Goal: Information Seeking & Learning: Learn about a topic

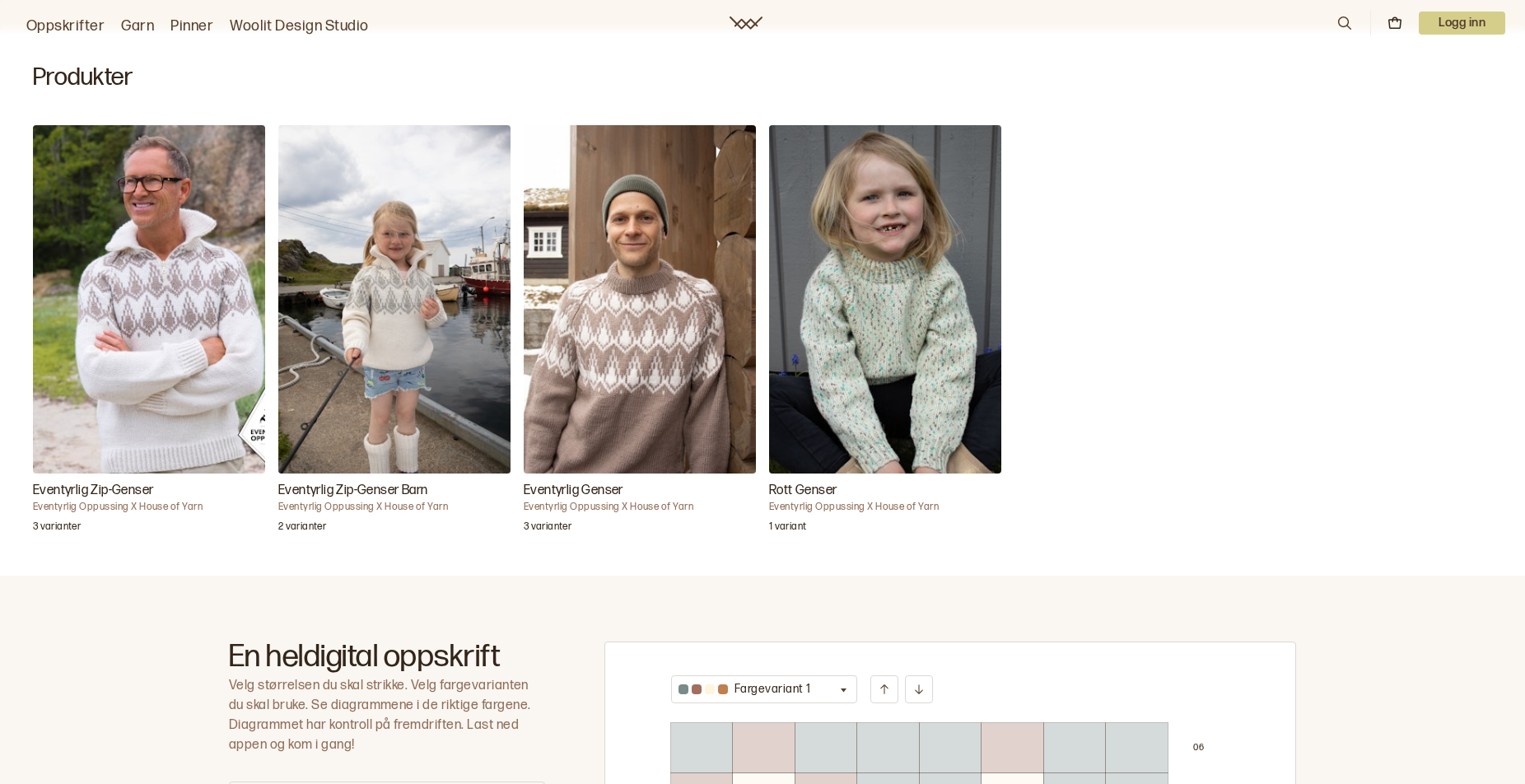
scroll to position [411, 0]
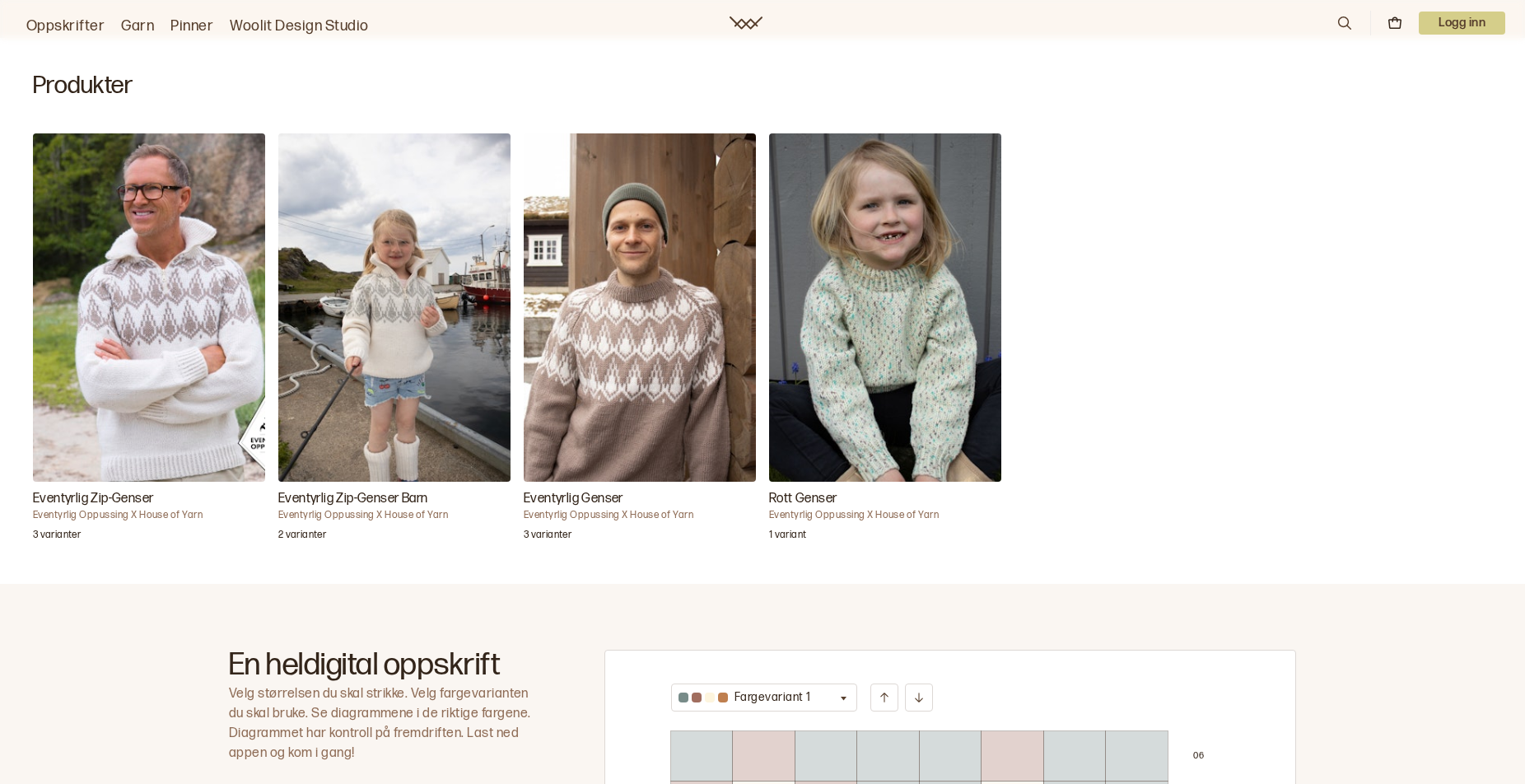
click at [618, 391] on img "Eventyrlig Genser" at bounding box center [640, 307] width 233 height 348
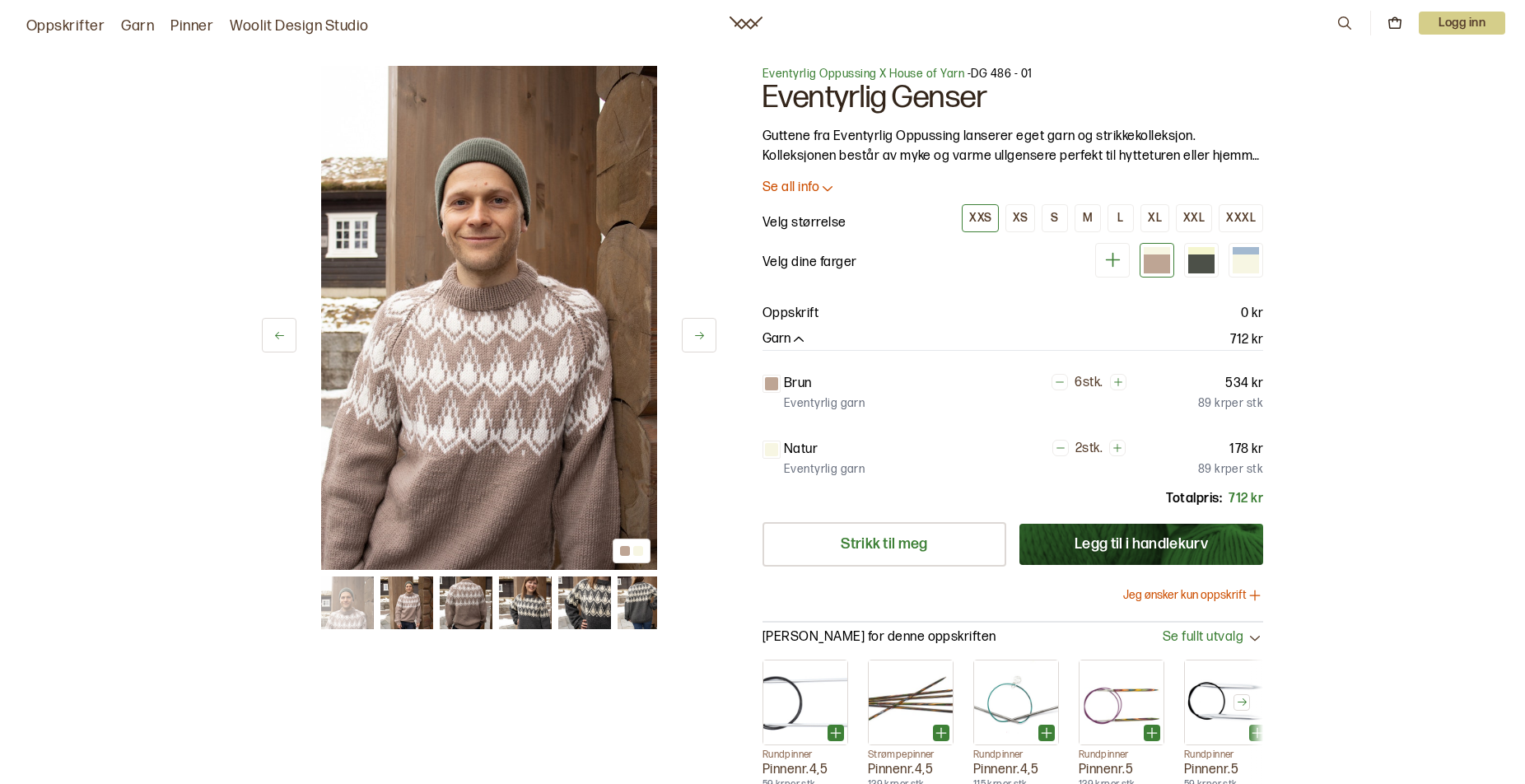
click at [697, 334] on icon at bounding box center [699, 335] width 12 height 12
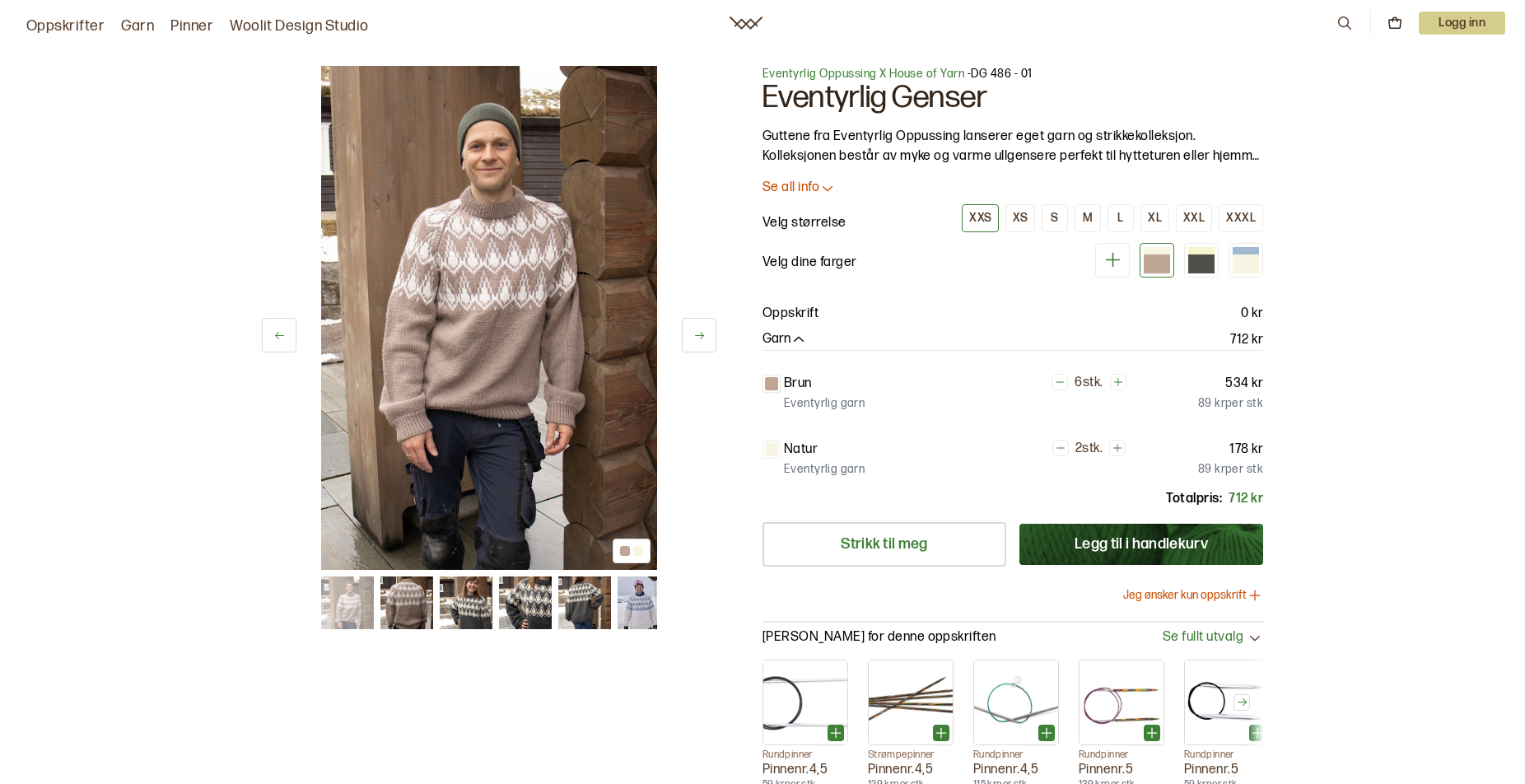
click at [697, 334] on icon at bounding box center [699, 335] width 12 height 12
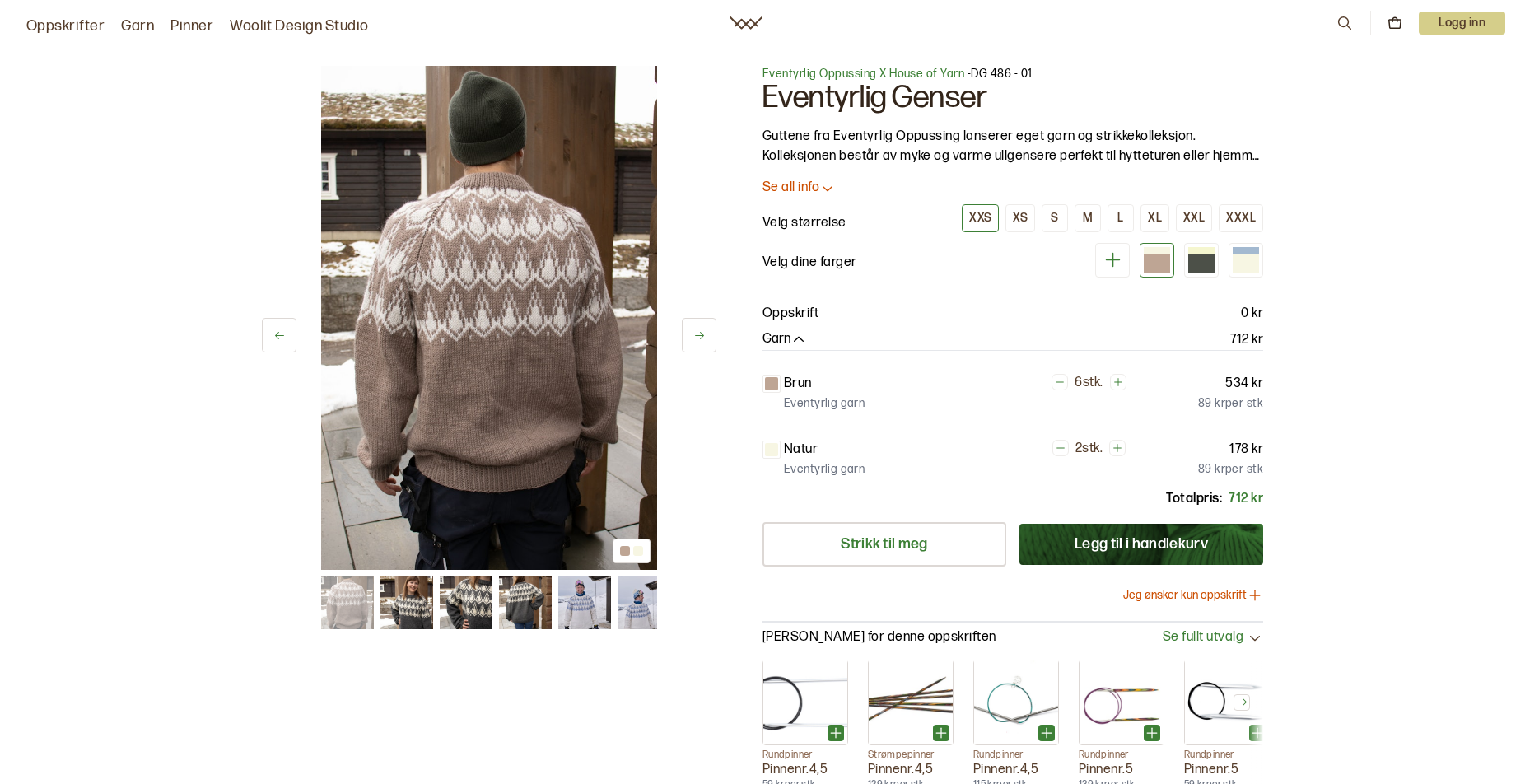
click at [697, 334] on icon at bounding box center [699, 335] width 12 height 12
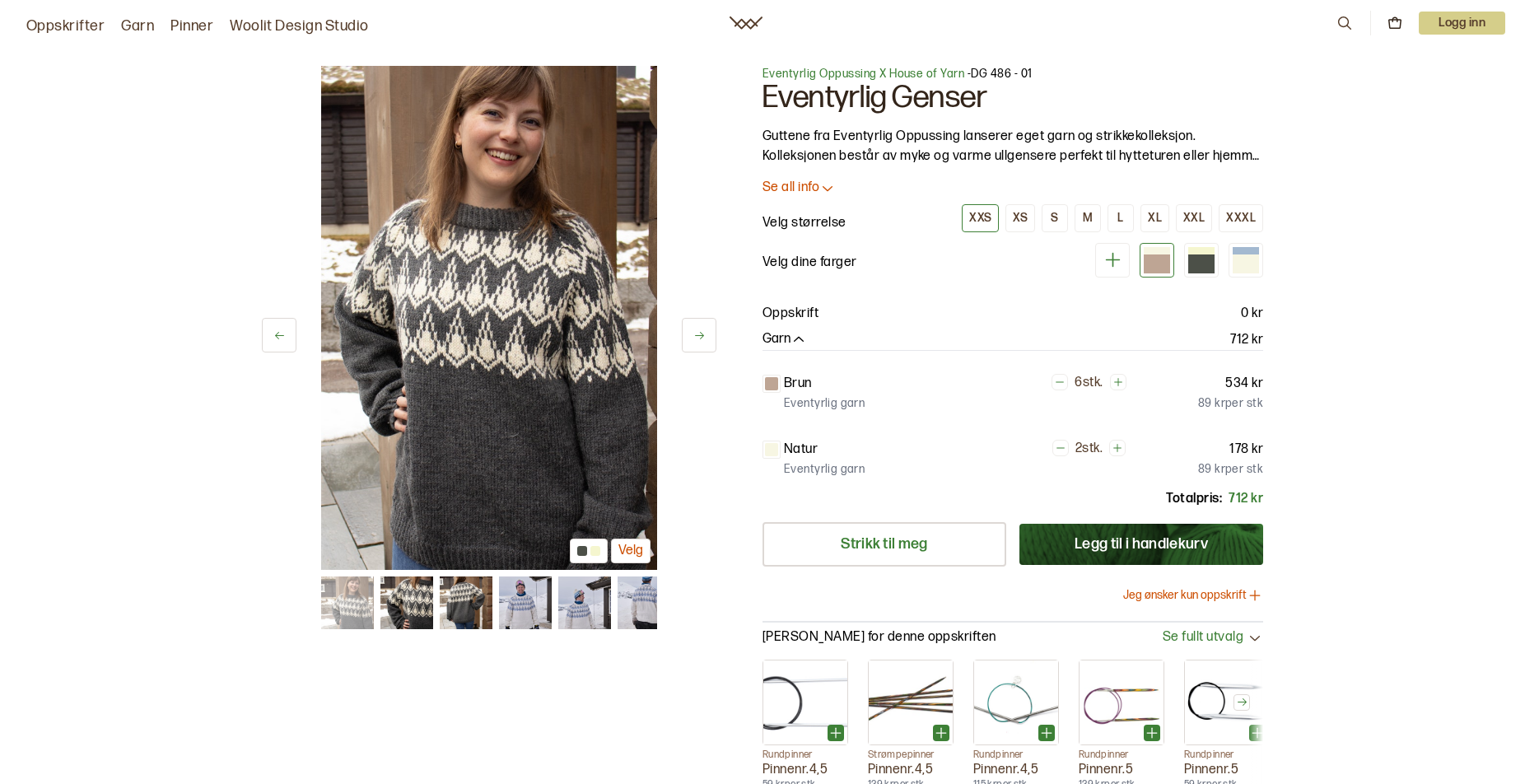
click at [699, 335] on icon at bounding box center [699, 335] width 9 height 8
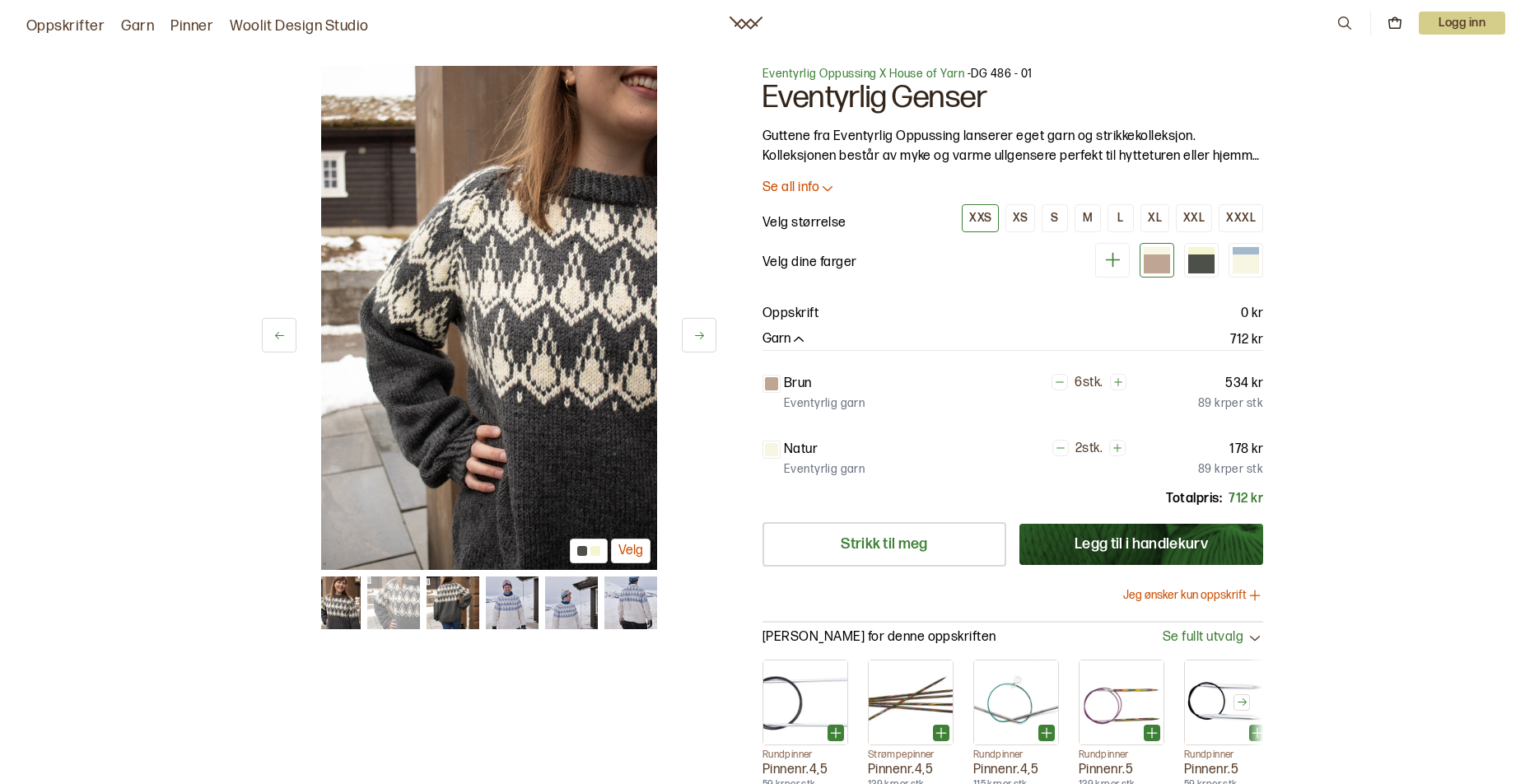
click at [699, 335] on icon at bounding box center [699, 335] width 9 height 8
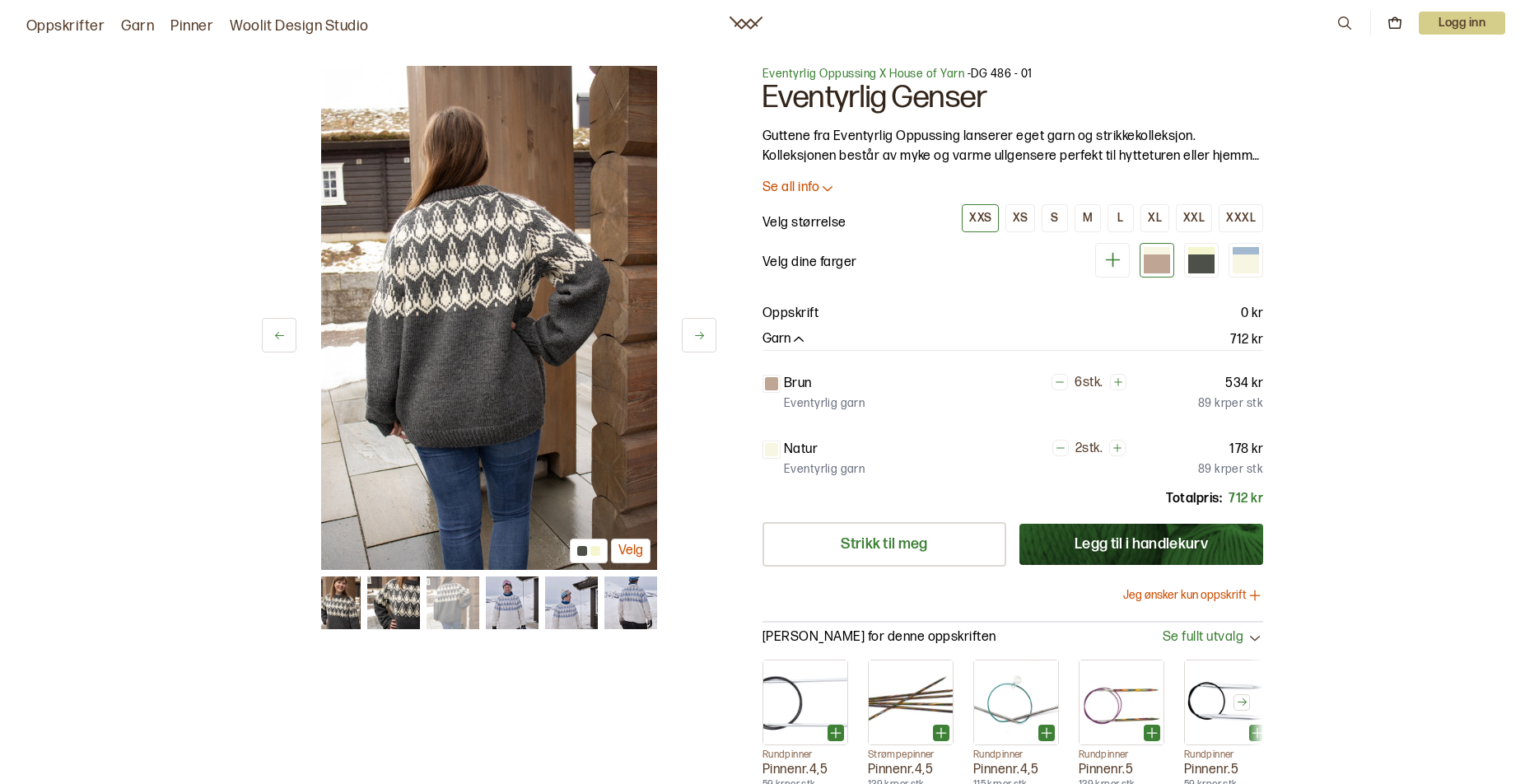
click at [699, 335] on icon at bounding box center [699, 335] width 9 height 8
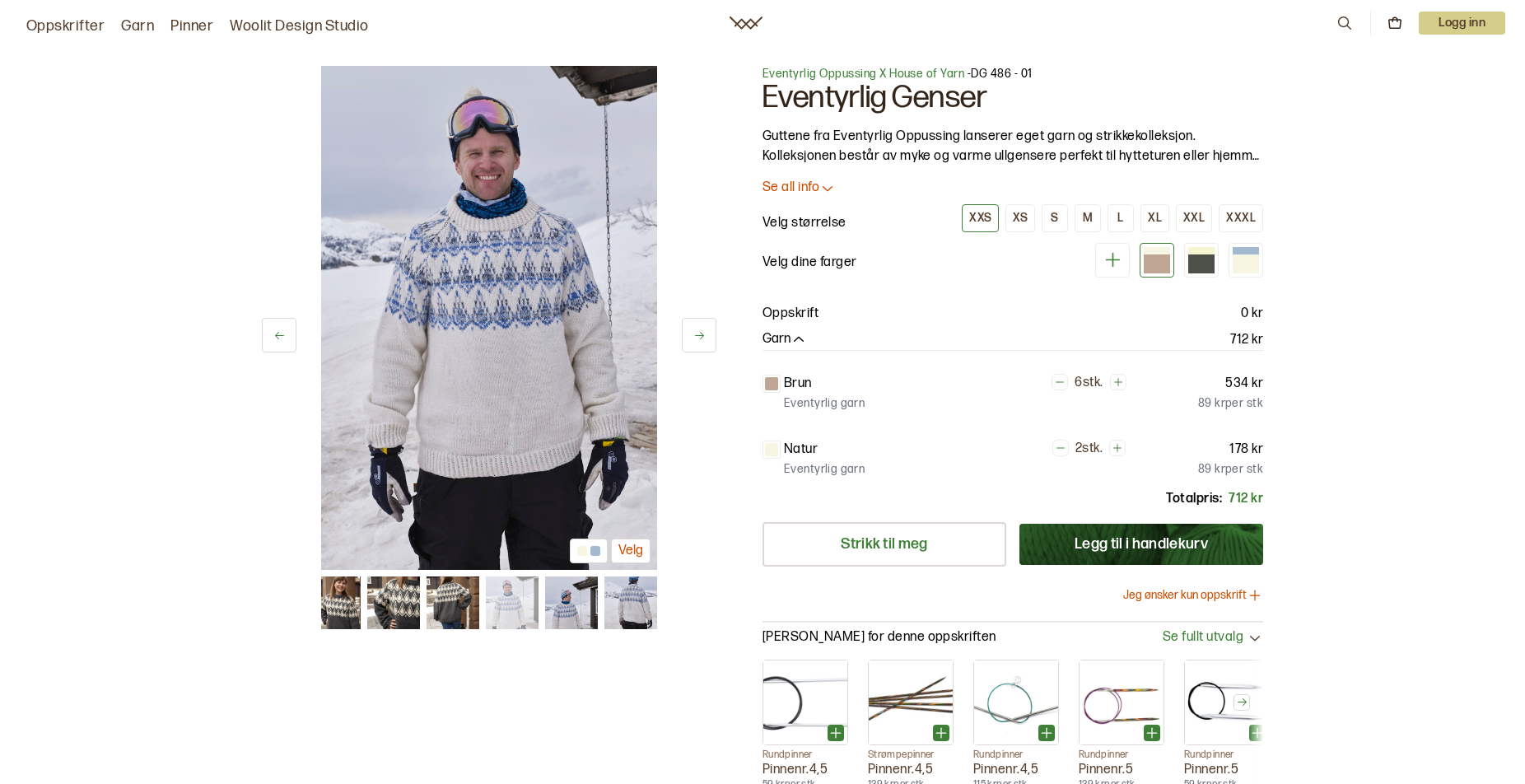
click at [699, 335] on icon at bounding box center [699, 335] width 9 height 8
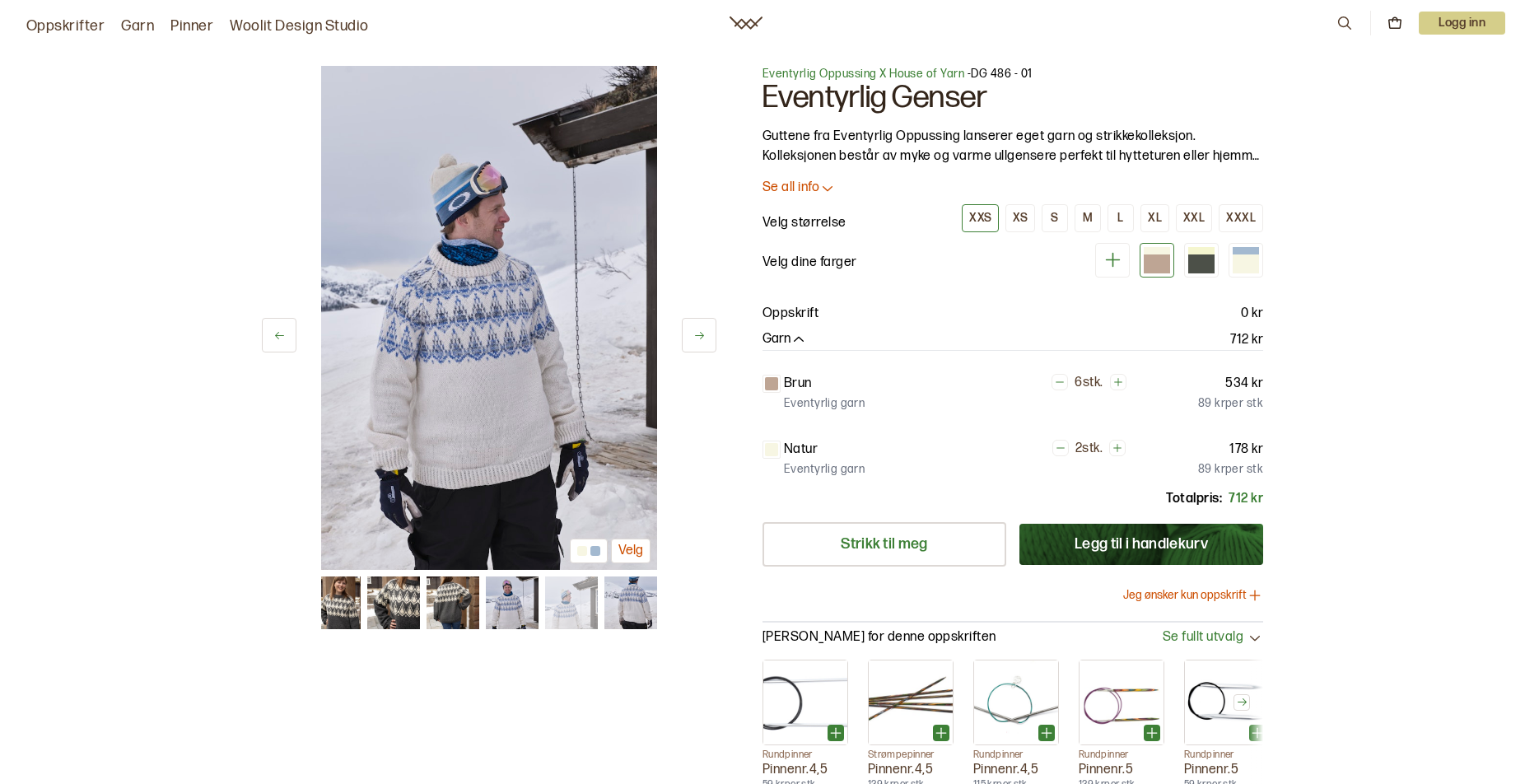
click at [699, 335] on icon at bounding box center [699, 335] width 9 height 8
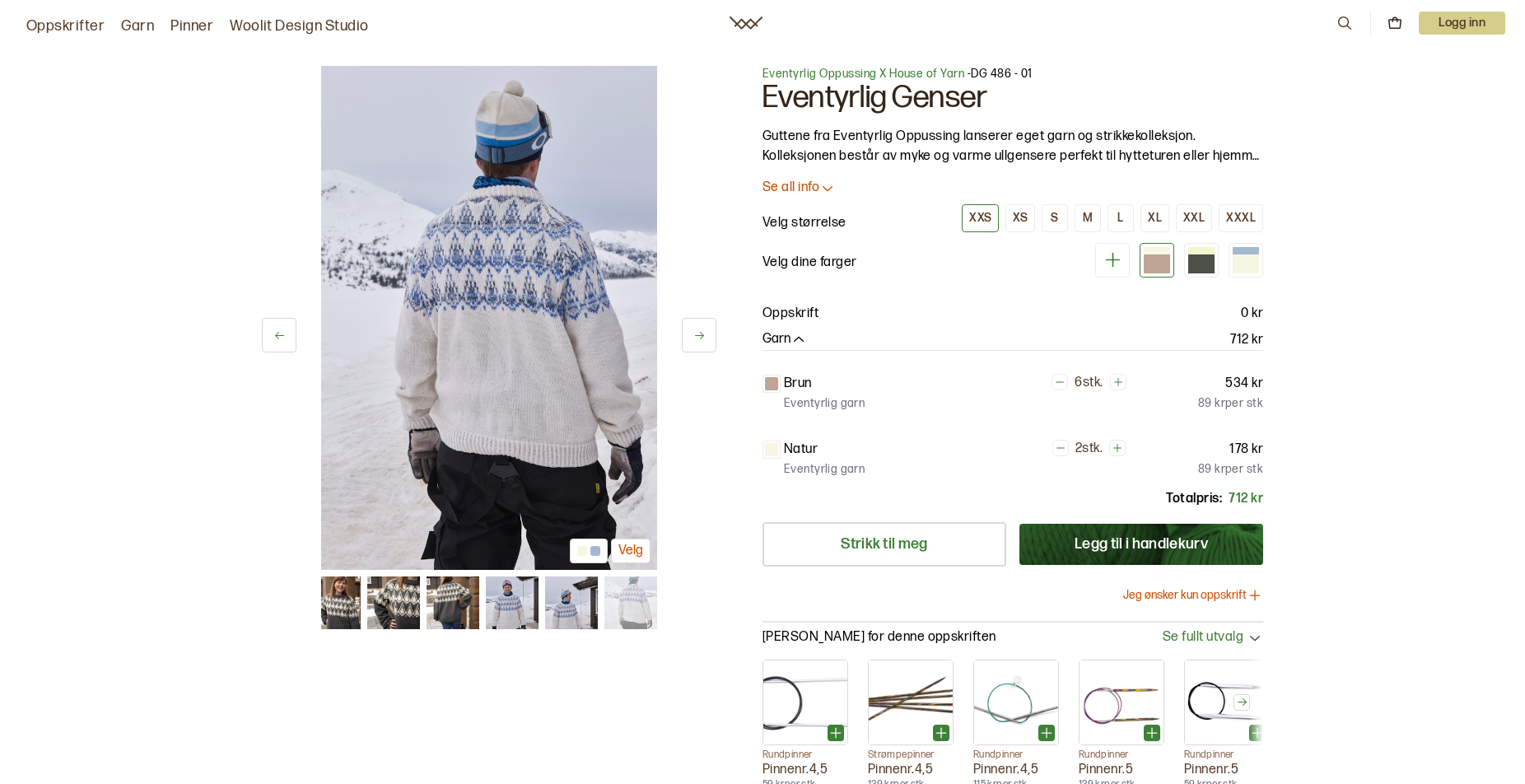
click at [699, 335] on icon at bounding box center [699, 335] width 9 height 8
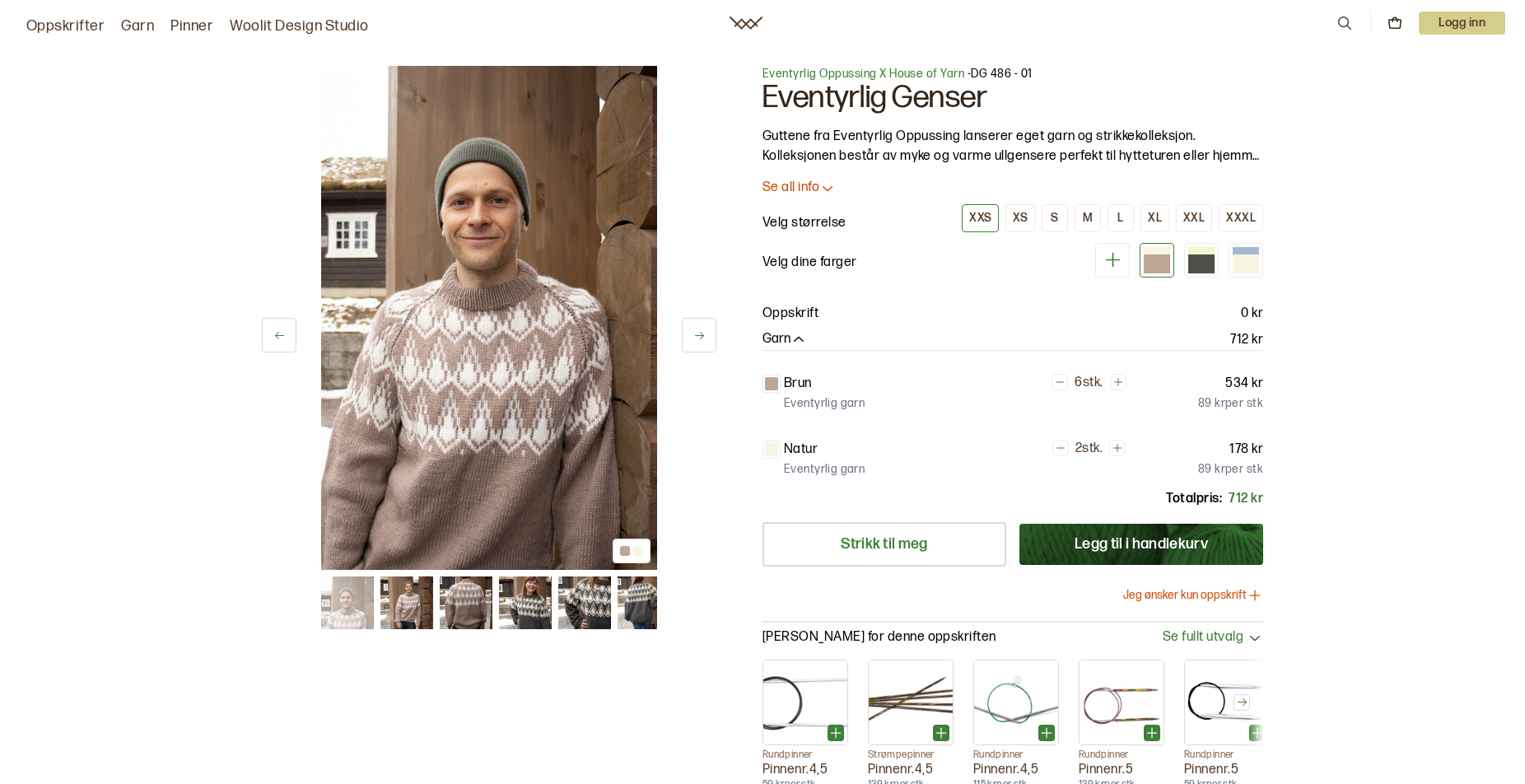
click at [699, 335] on icon at bounding box center [699, 335] width 9 height 8
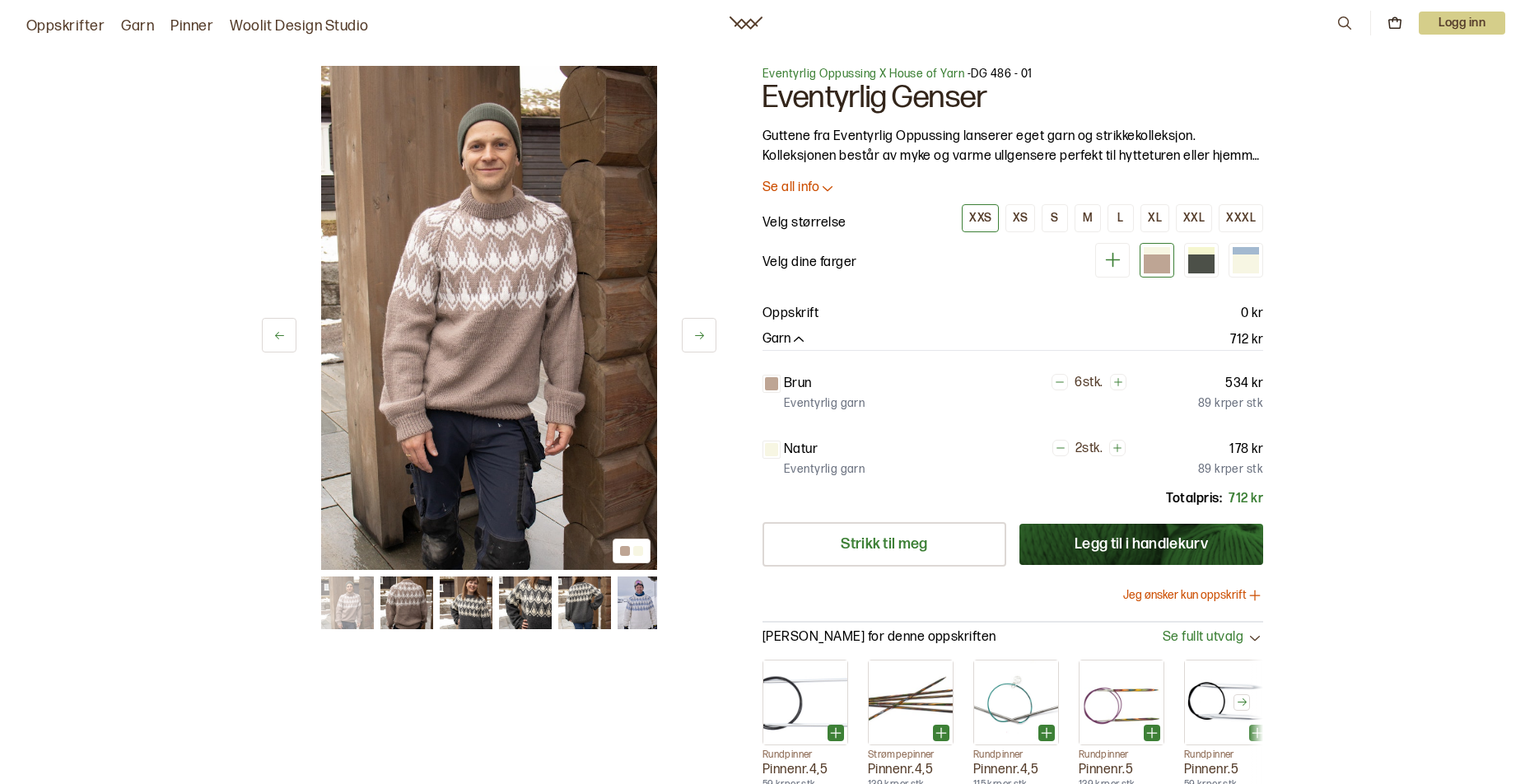
click at [699, 335] on icon at bounding box center [699, 335] width 9 height 8
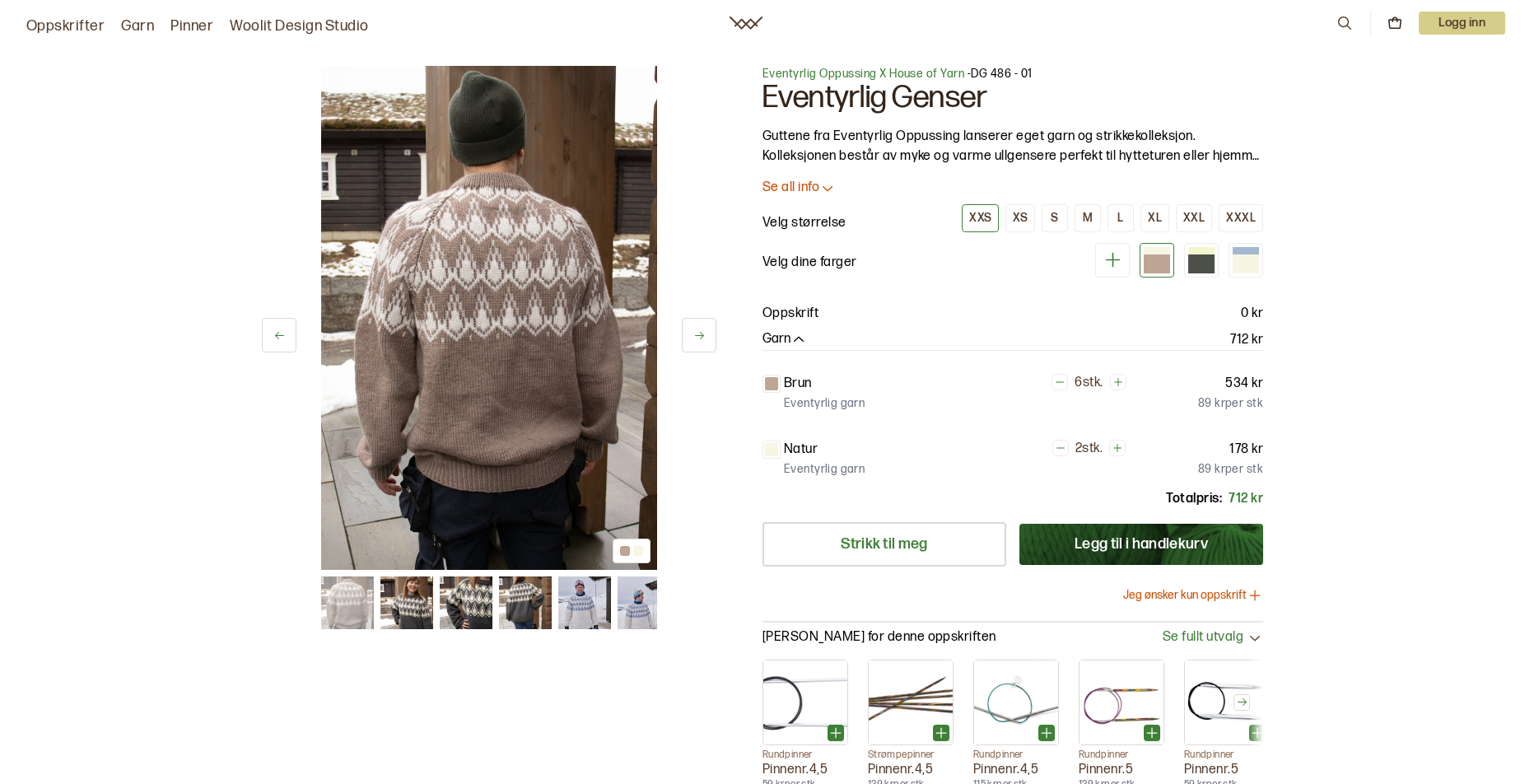
click at [699, 335] on icon at bounding box center [699, 335] width 9 height 8
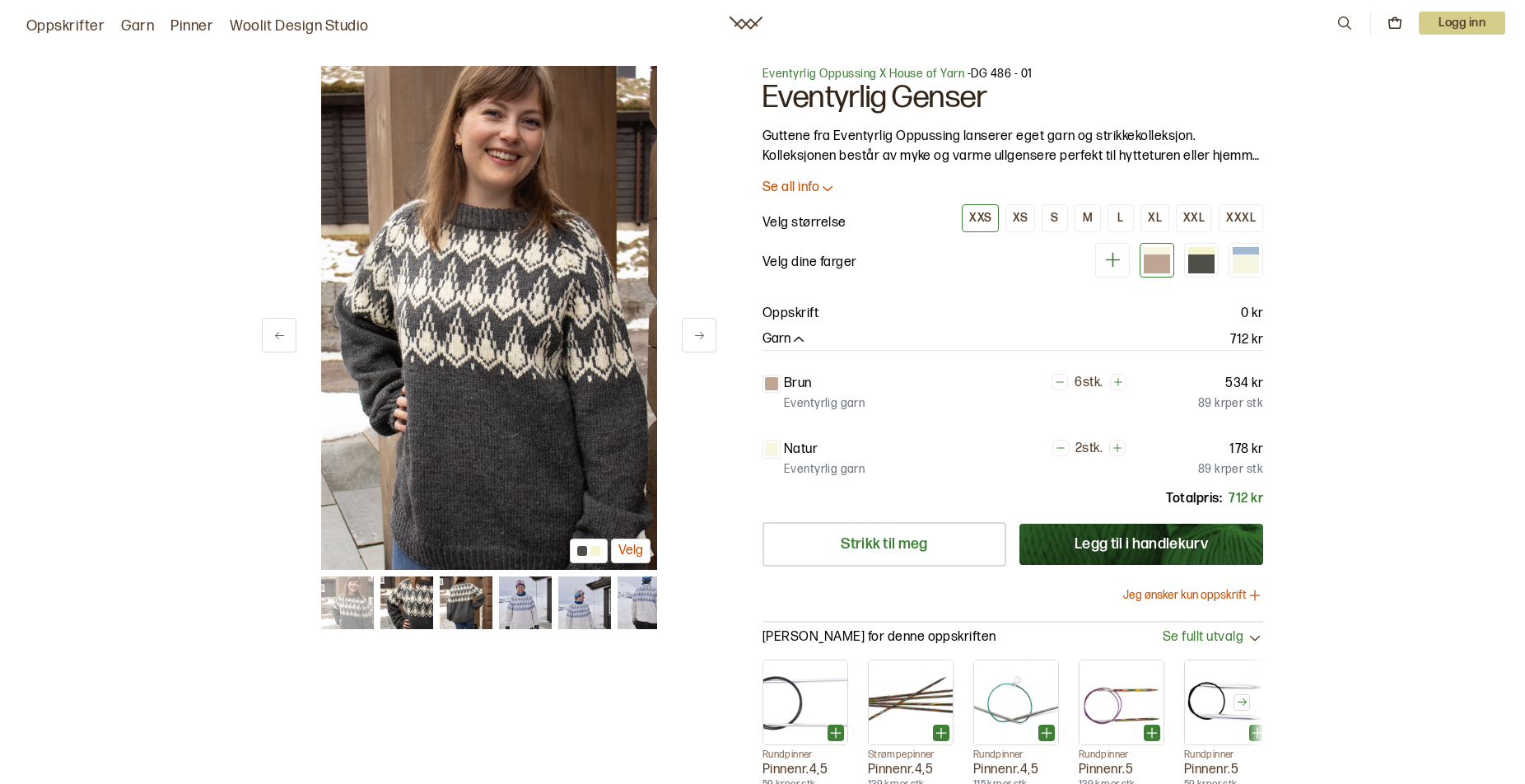
click at [699, 335] on icon at bounding box center [699, 335] width 9 height 8
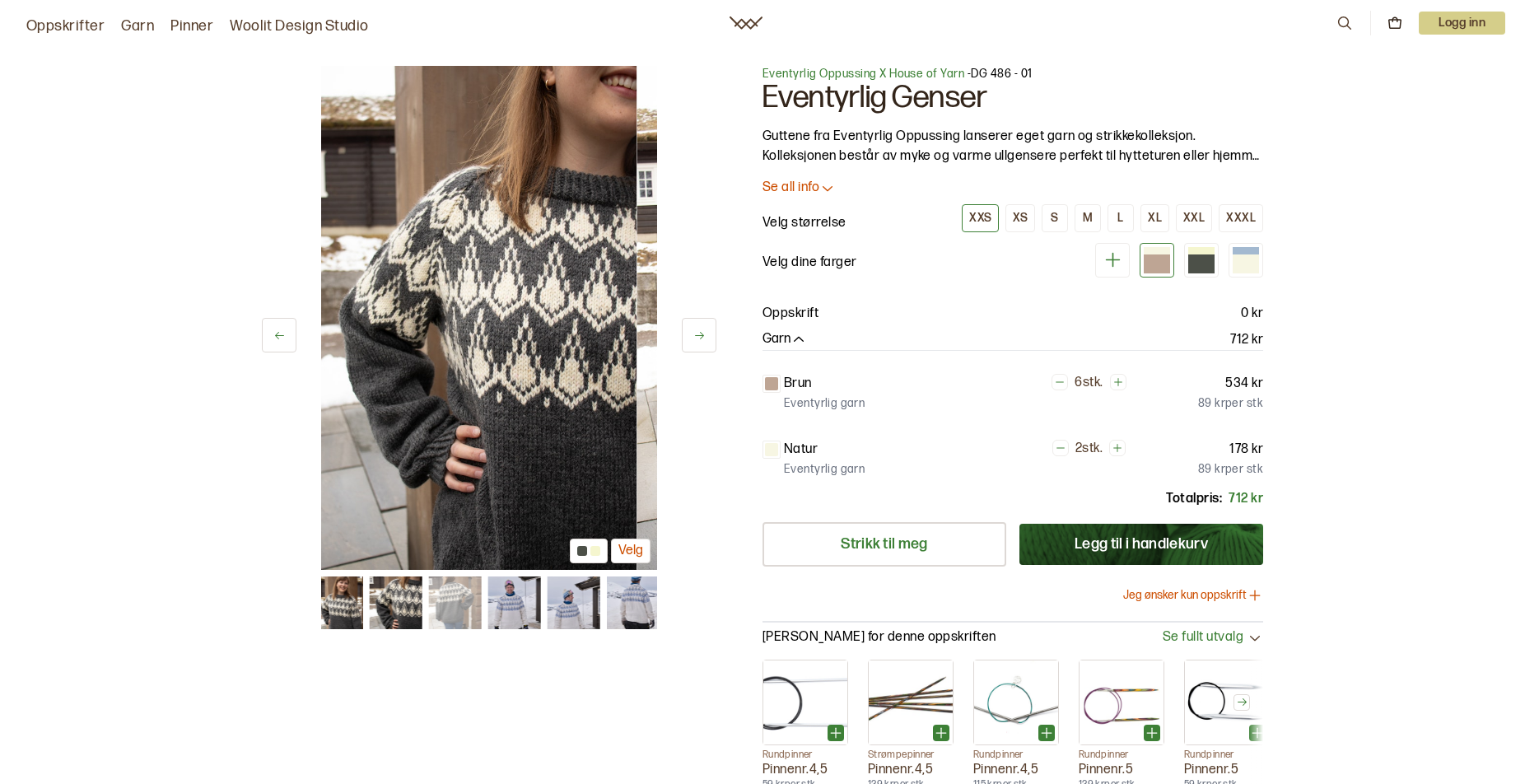
click at [699, 335] on icon at bounding box center [699, 335] width 9 height 8
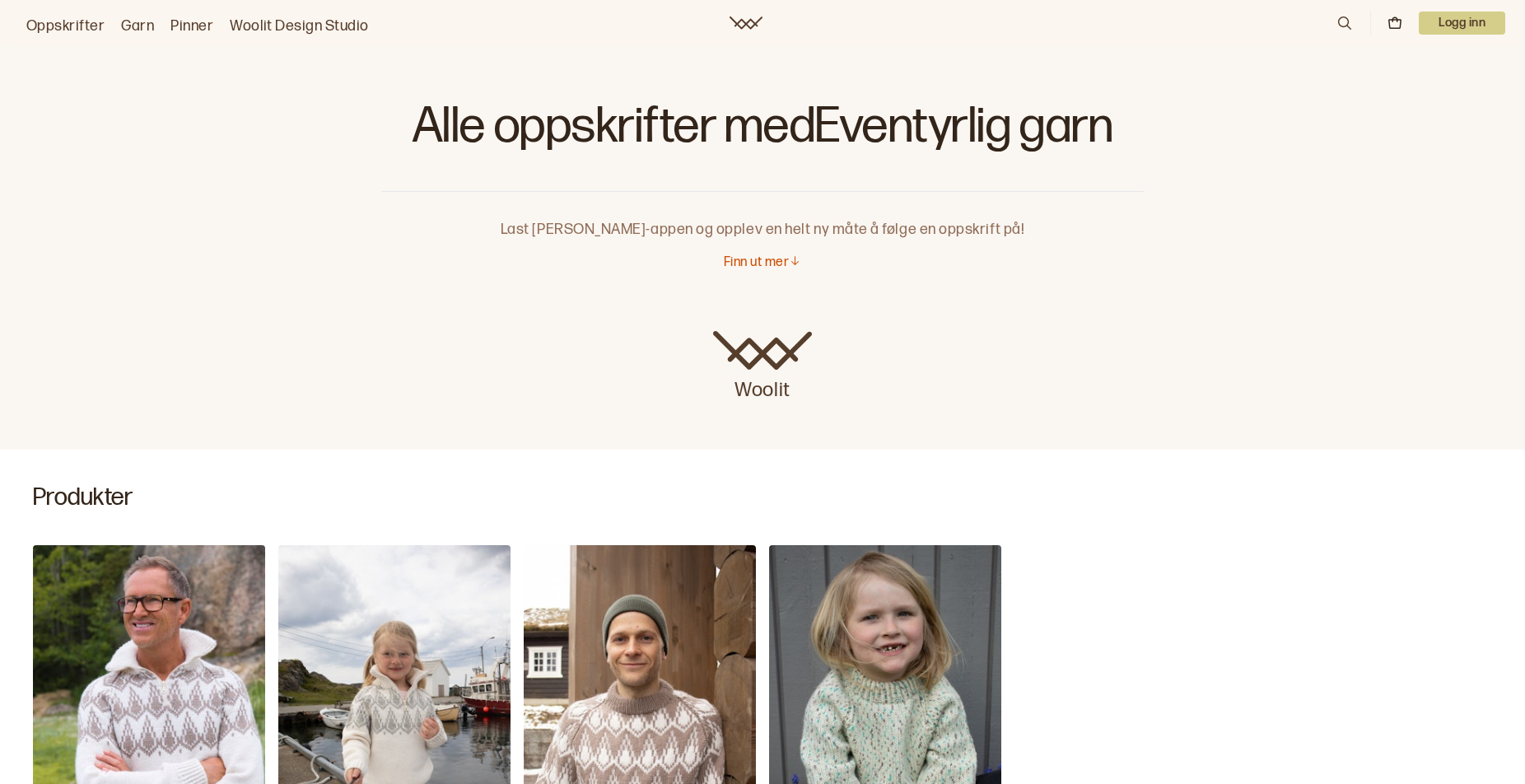
click at [156, 659] on img "Eventyrlig Zip-Genser" at bounding box center [149, 719] width 233 height 348
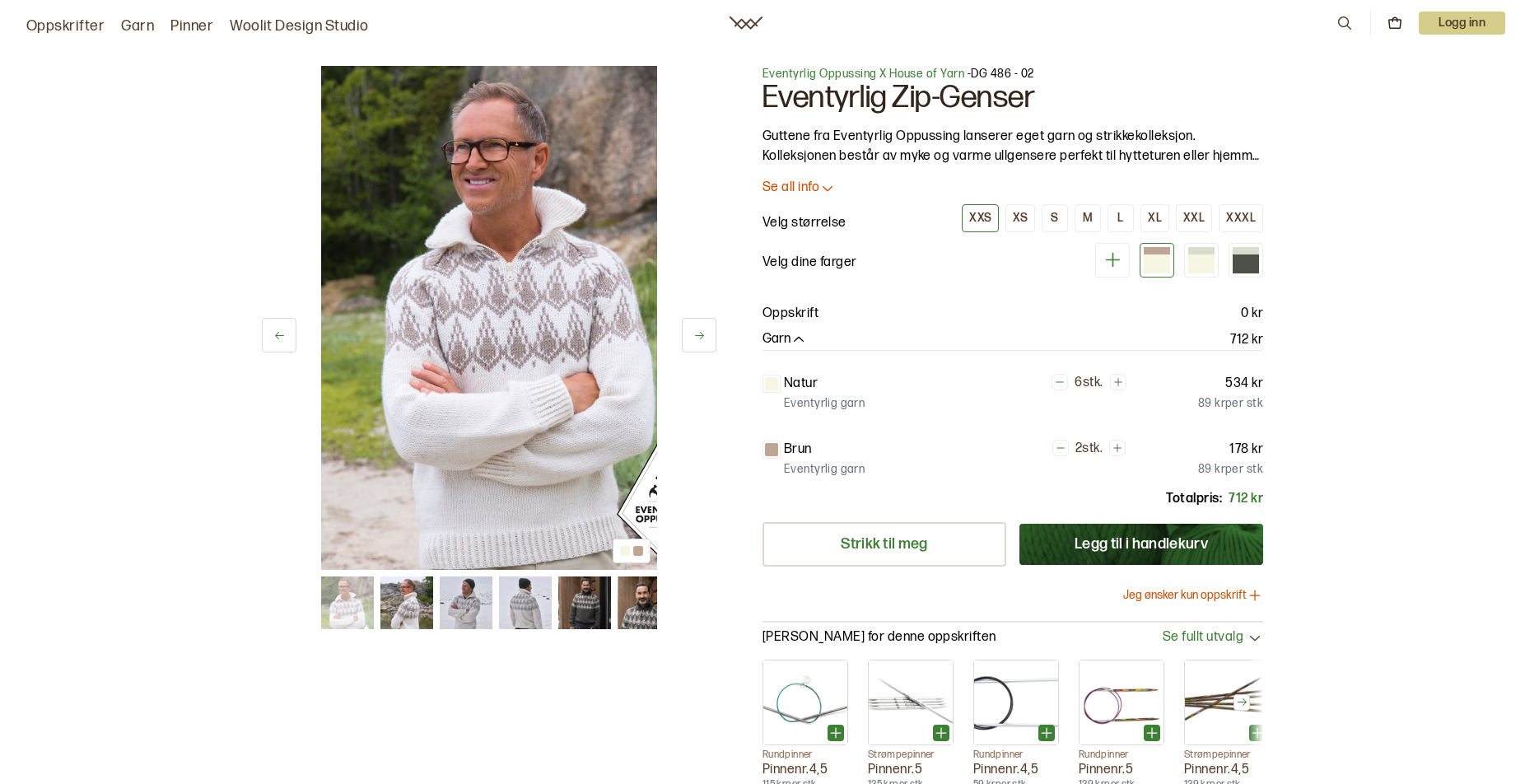
click at [701, 337] on icon at bounding box center [699, 335] width 12 height 12
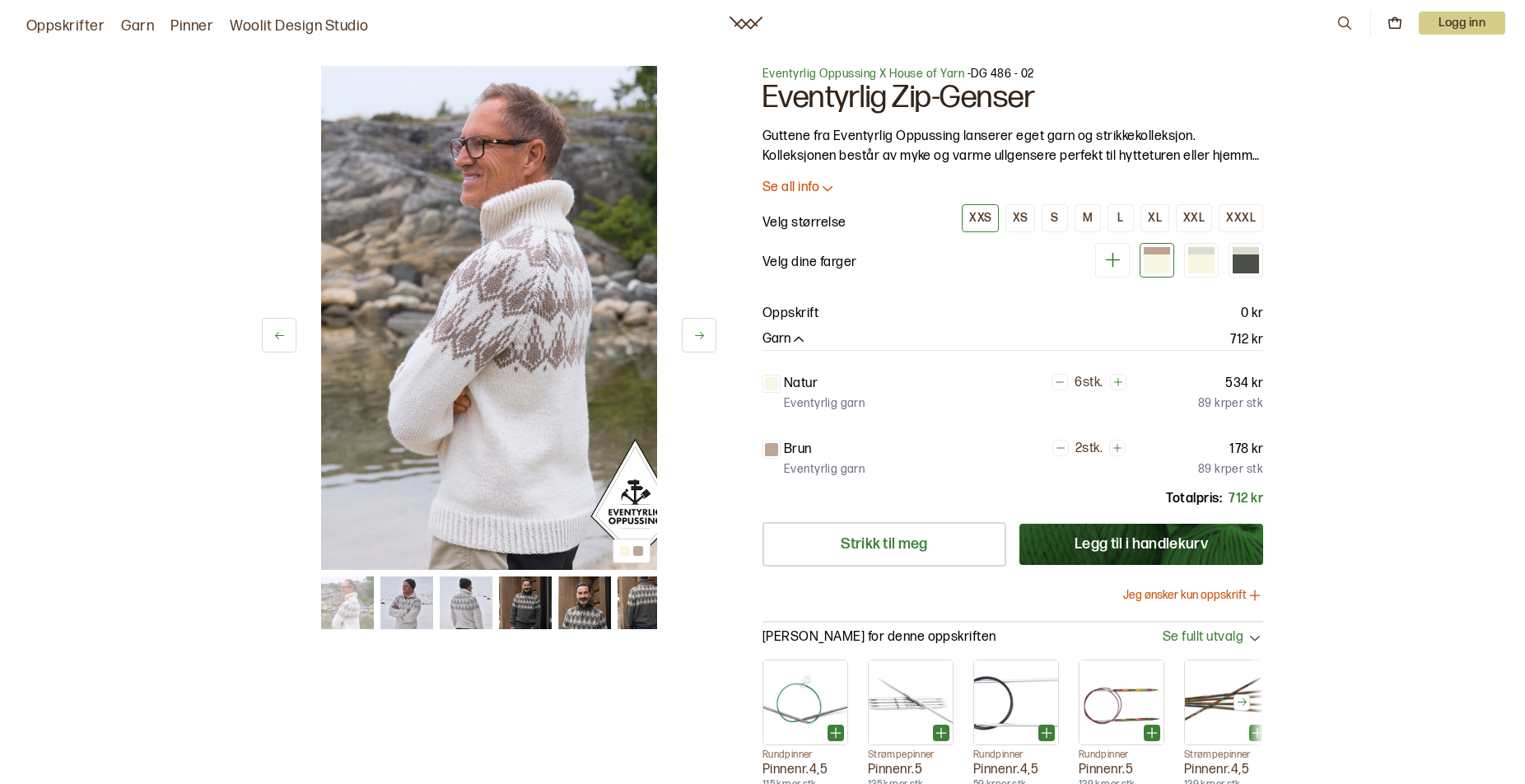
click at [701, 337] on icon at bounding box center [699, 335] width 12 height 12
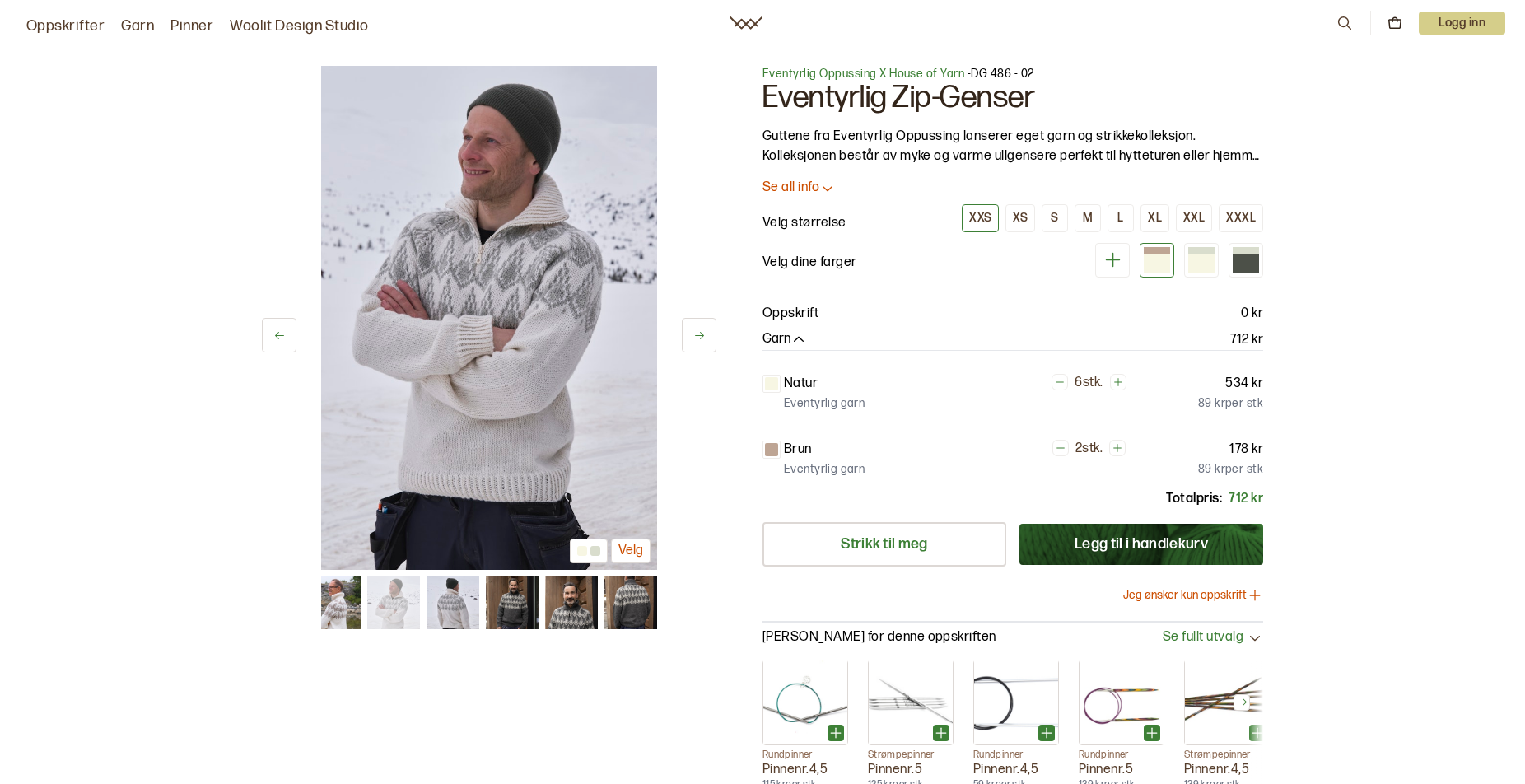
click at [701, 337] on icon at bounding box center [699, 335] width 12 height 12
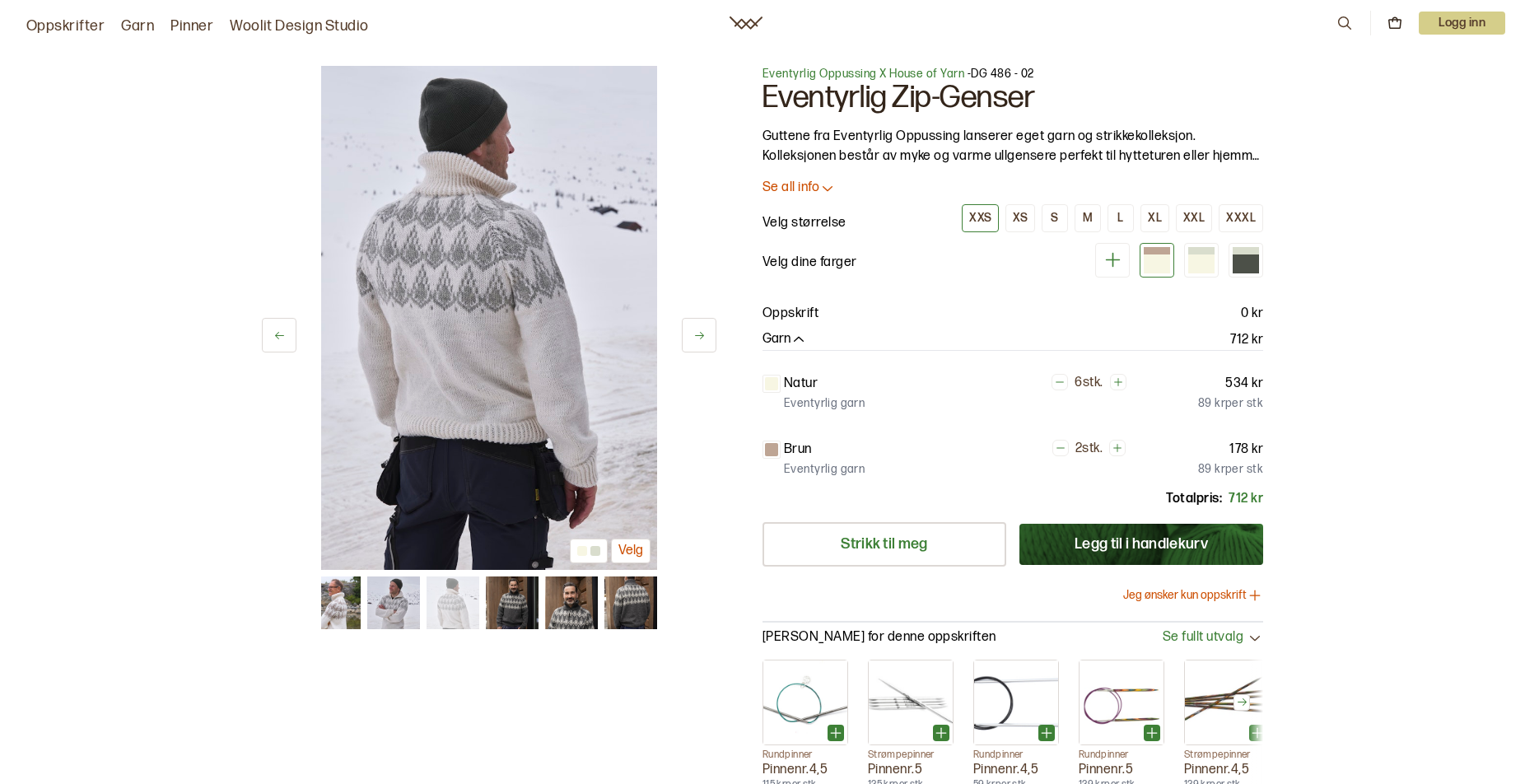
click at [701, 337] on icon at bounding box center [699, 335] width 12 height 12
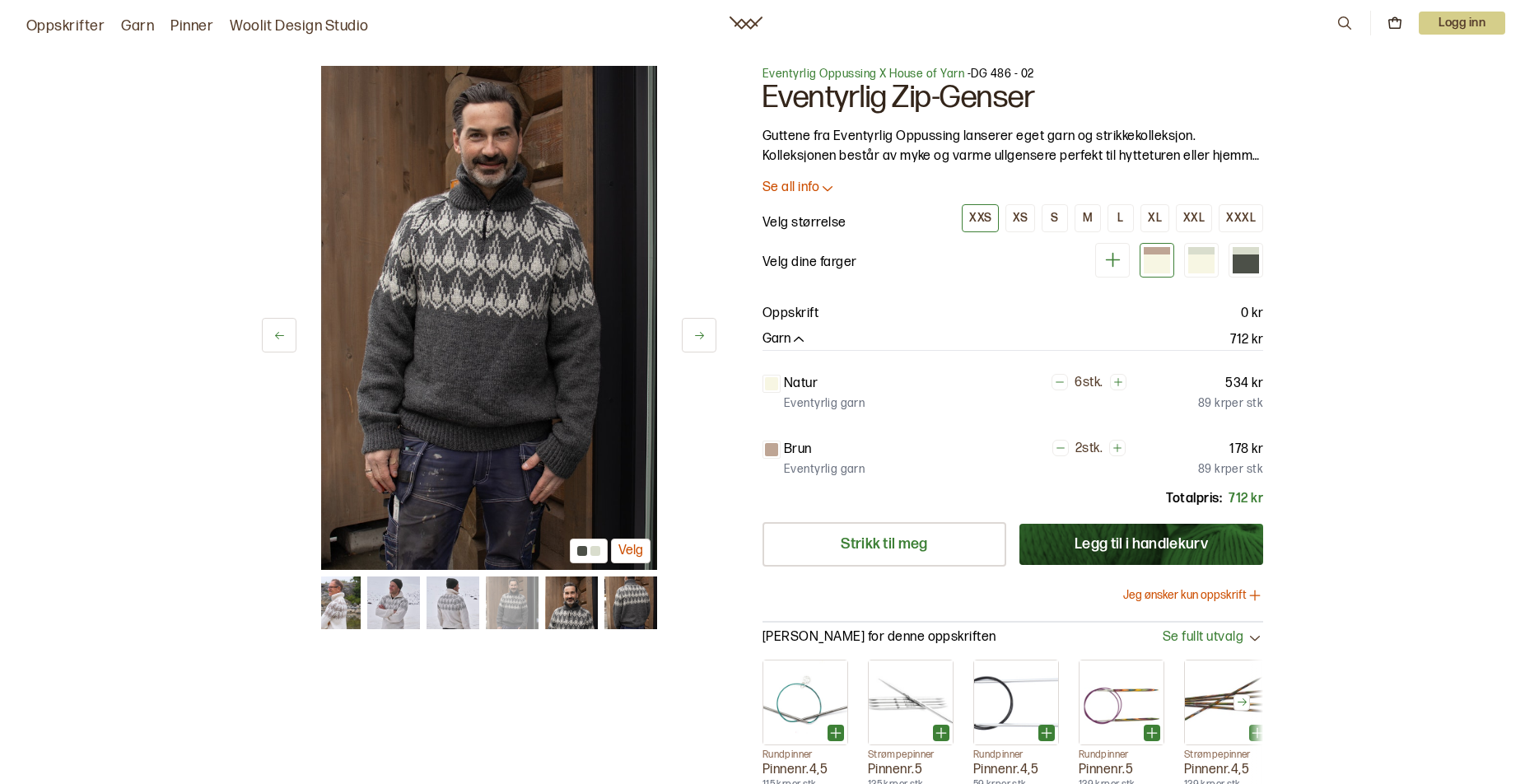
click at [701, 337] on icon at bounding box center [699, 335] width 12 height 12
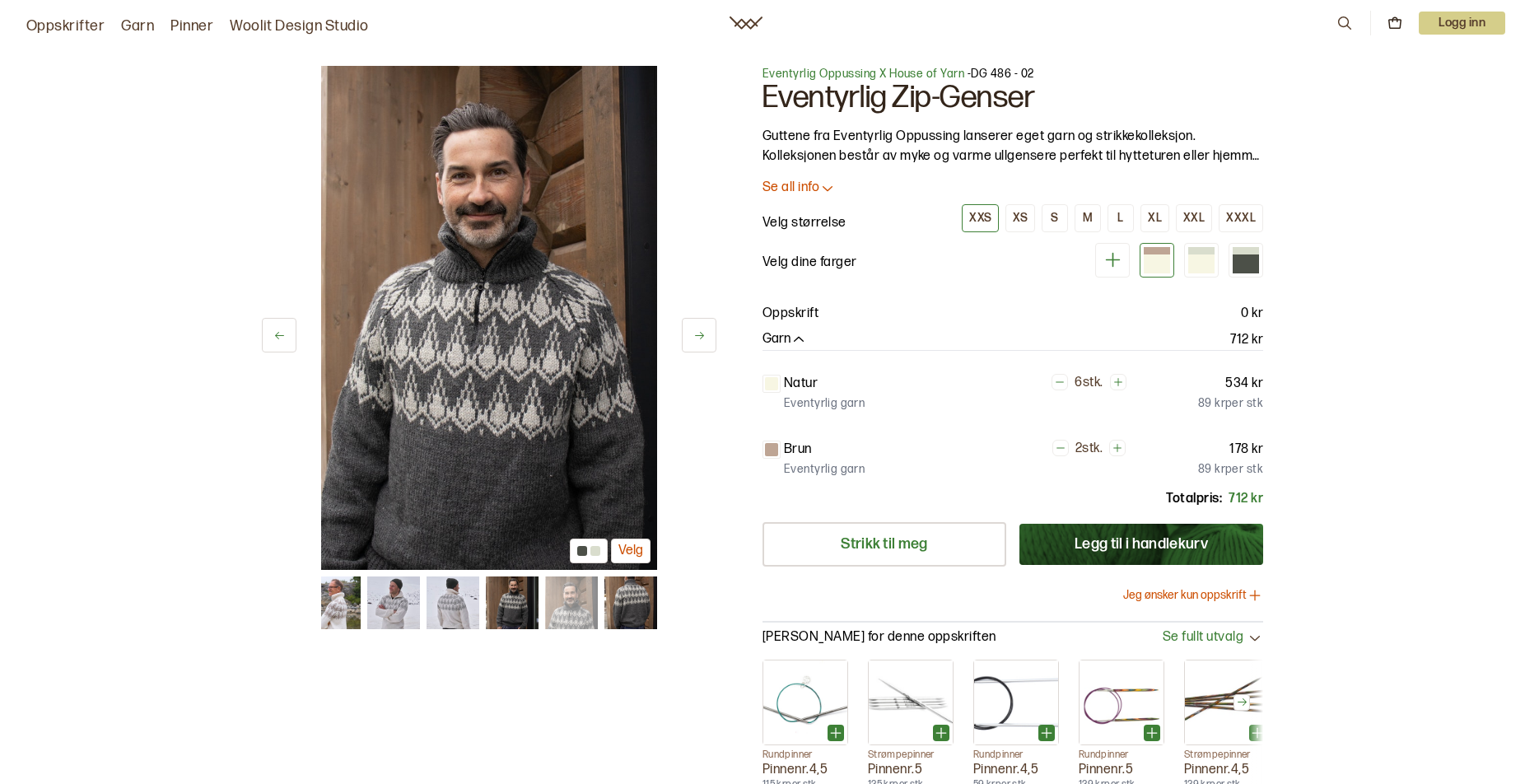
click at [701, 337] on icon at bounding box center [699, 335] width 12 height 12
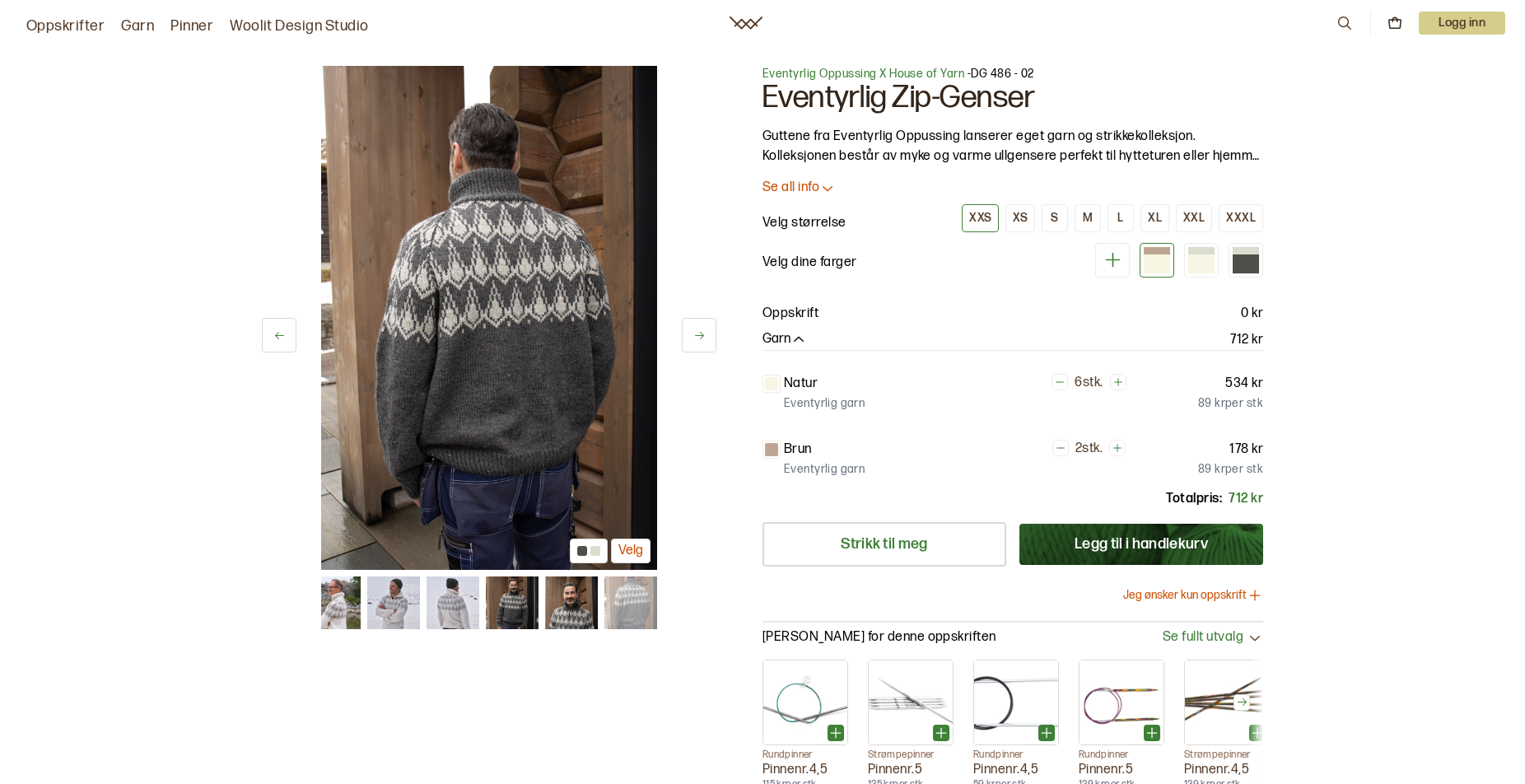
click at [701, 337] on icon at bounding box center [699, 335] width 12 height 12
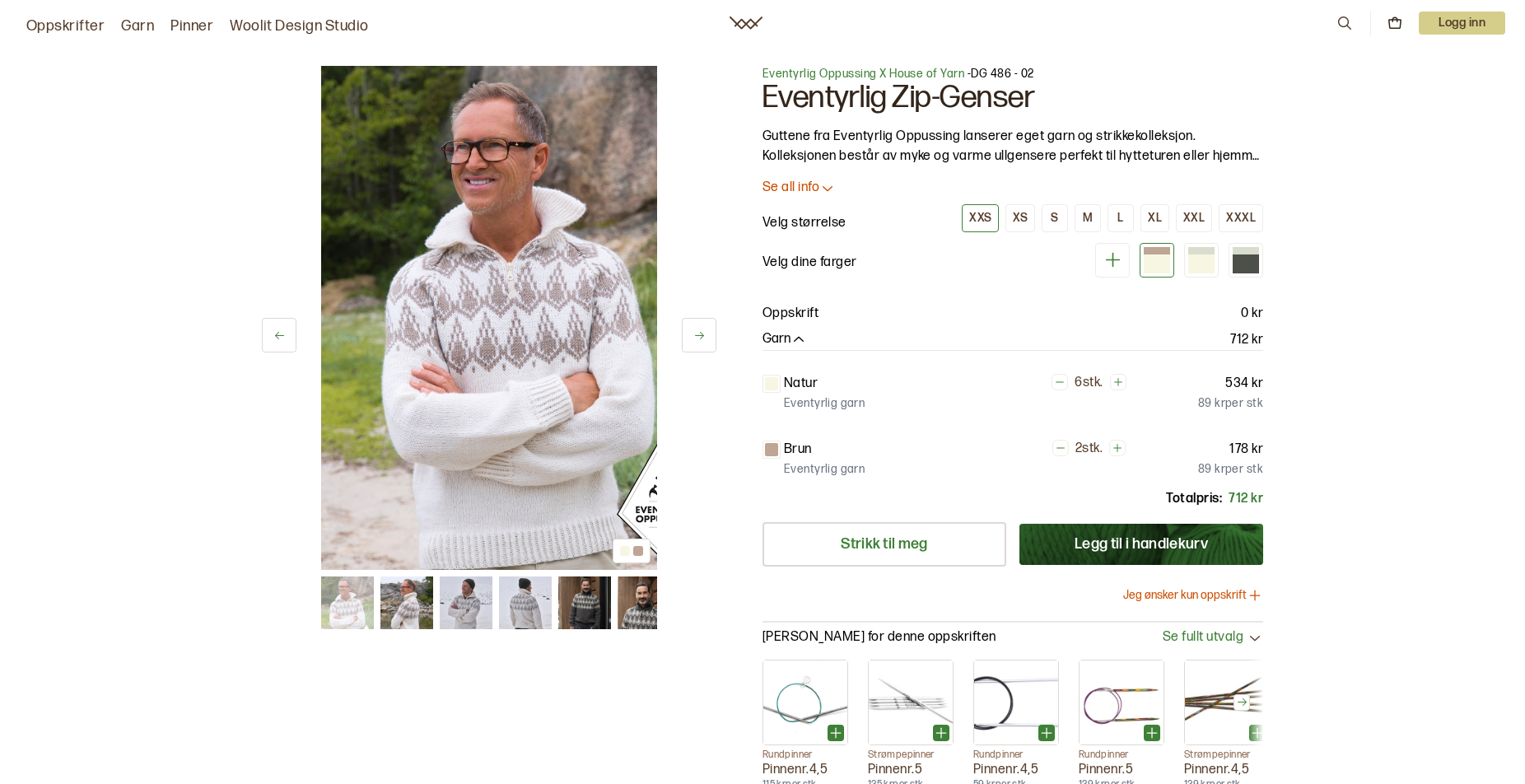
click at [701, 337] on icon at bounding box center [699, 335] width 12 height 12
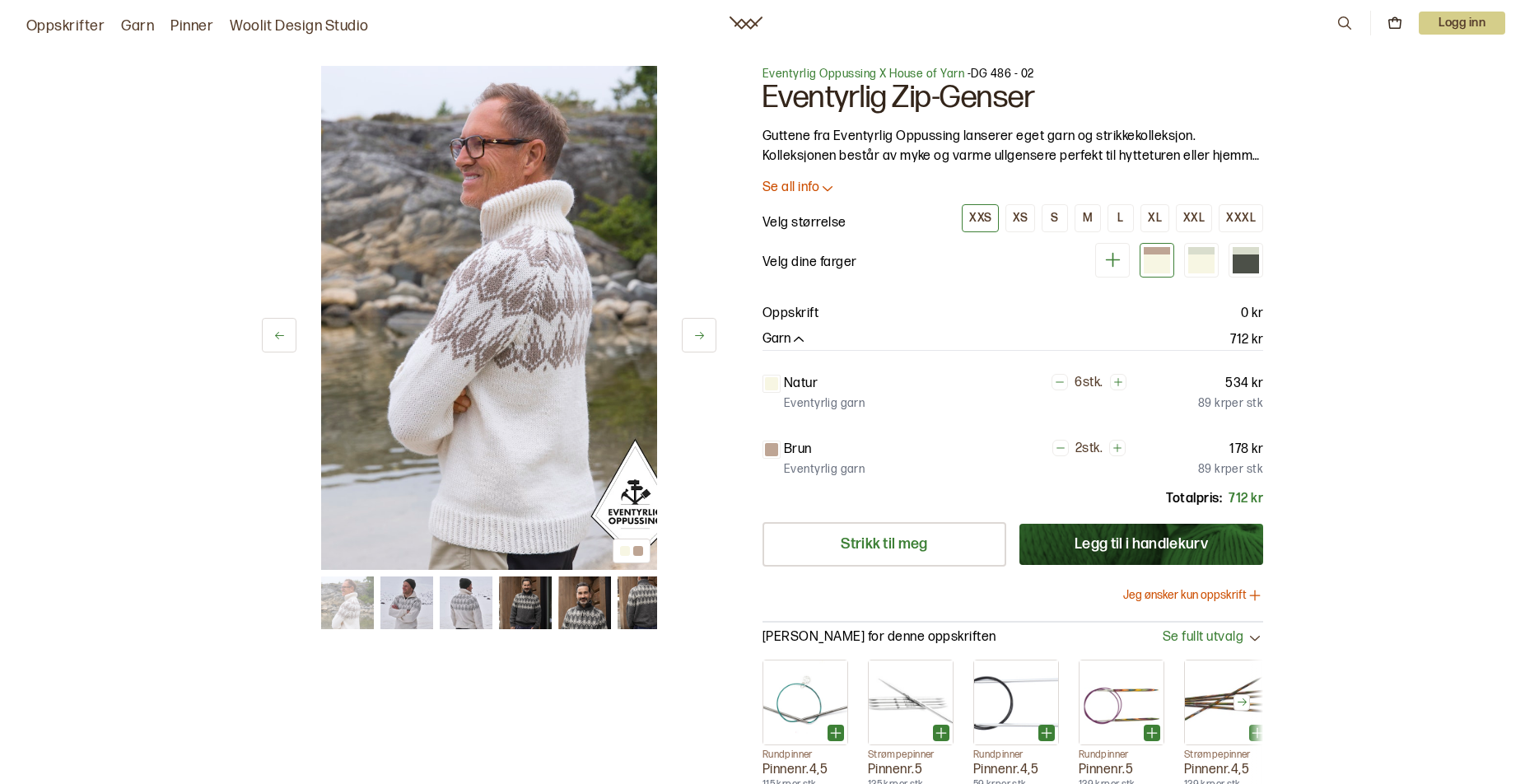
click at [701, 337] on icon at bounding box center [699, 335] width 12 height 12
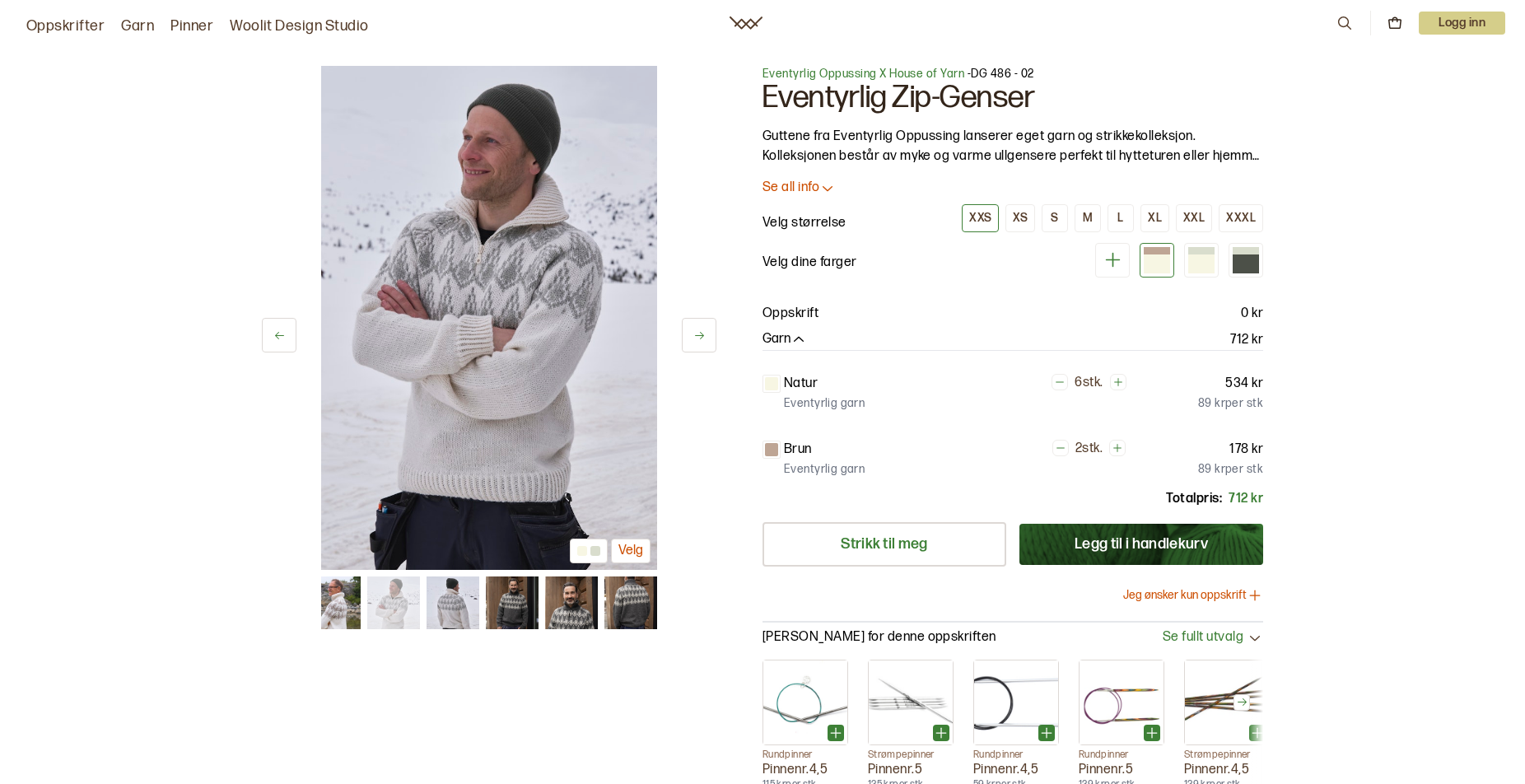
click at [701, 337] on icon at bounding box center [699, 335] width 12 height 12
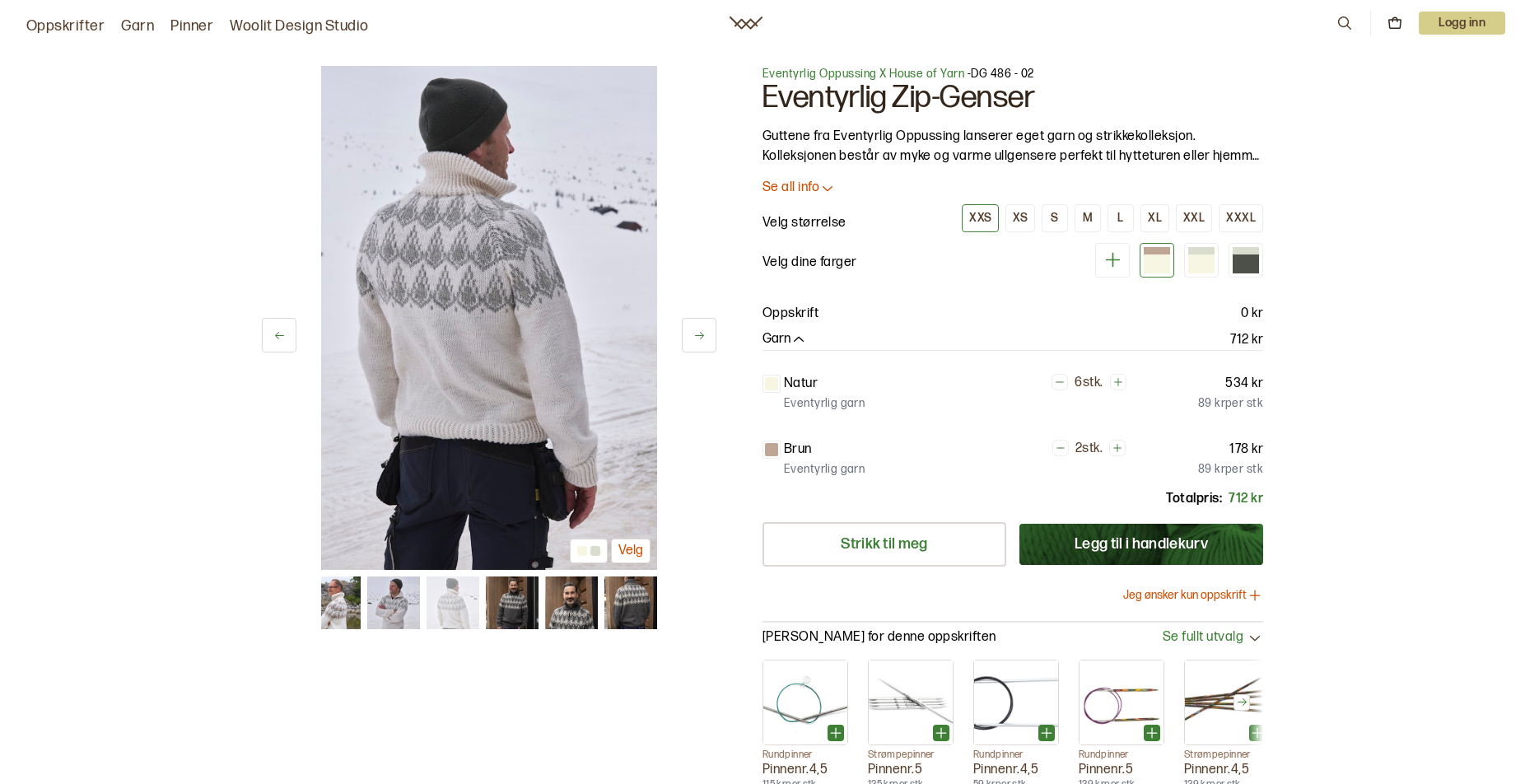
click at [701, 337] on icon at bounding box center [699, 335] width 12 height 12
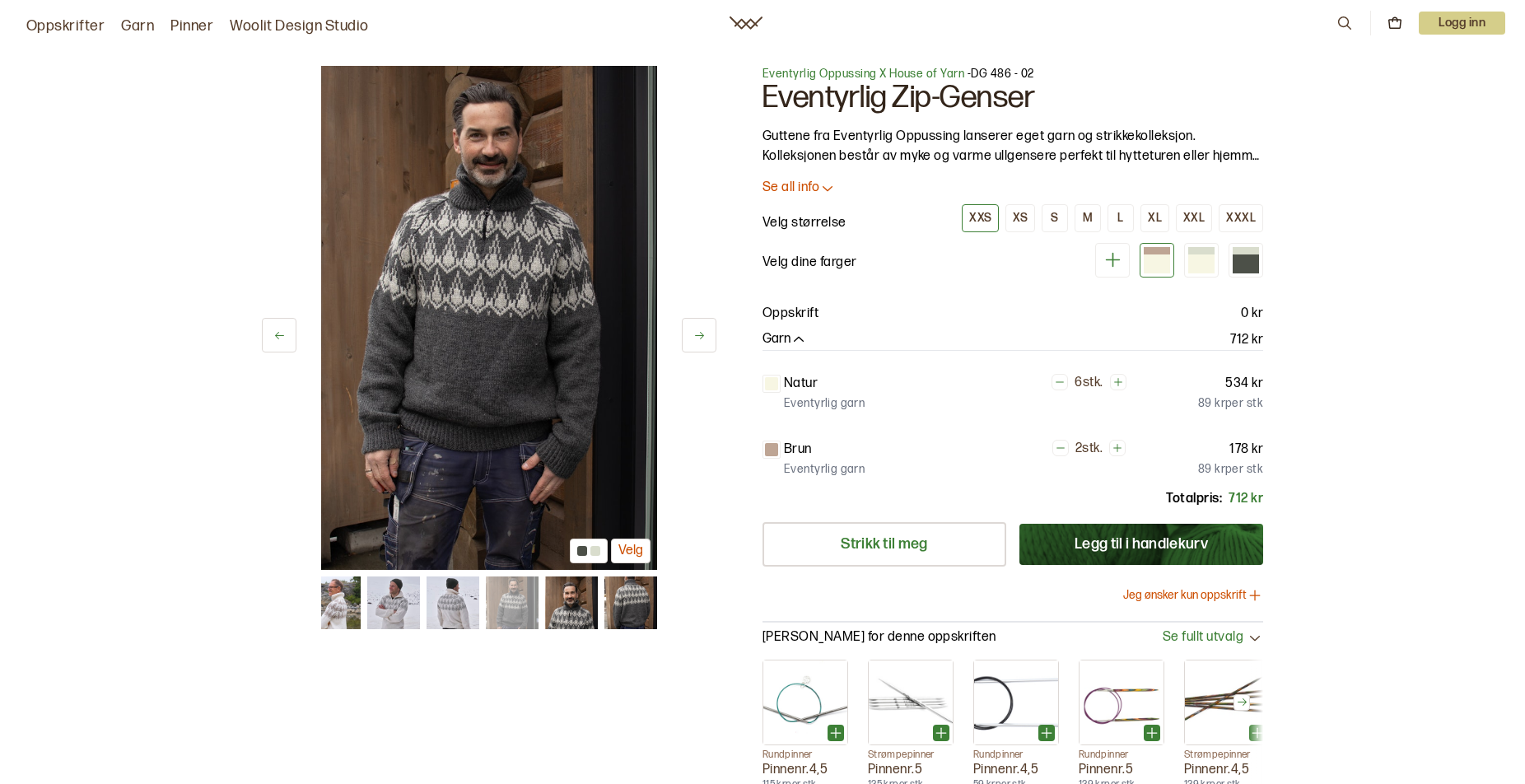
click at [701, 337] on icon at bounding box center [699, 335] width 12 height 12
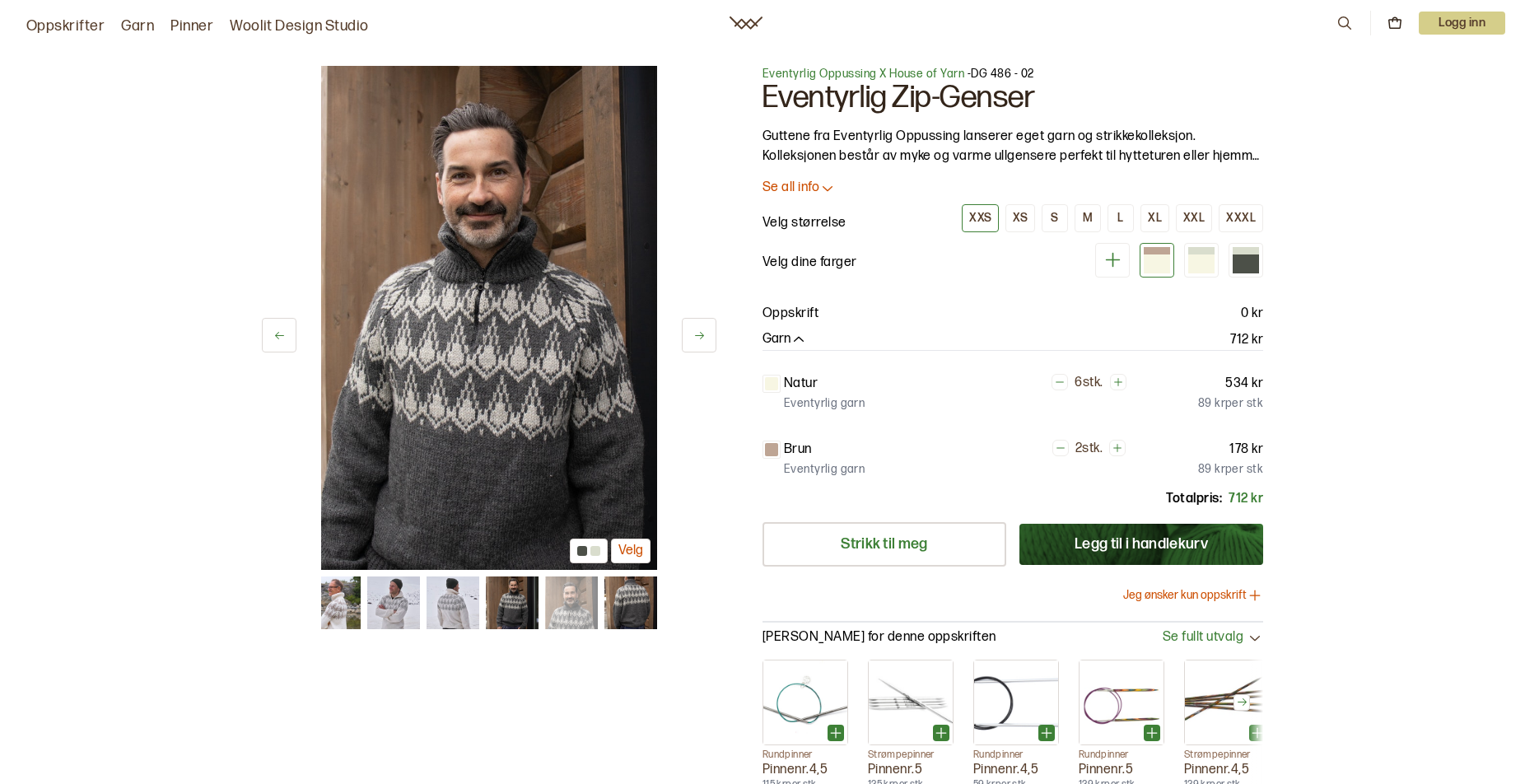
click at [701, 337] on icon at bounding box center [699, 335] width 12 height 12
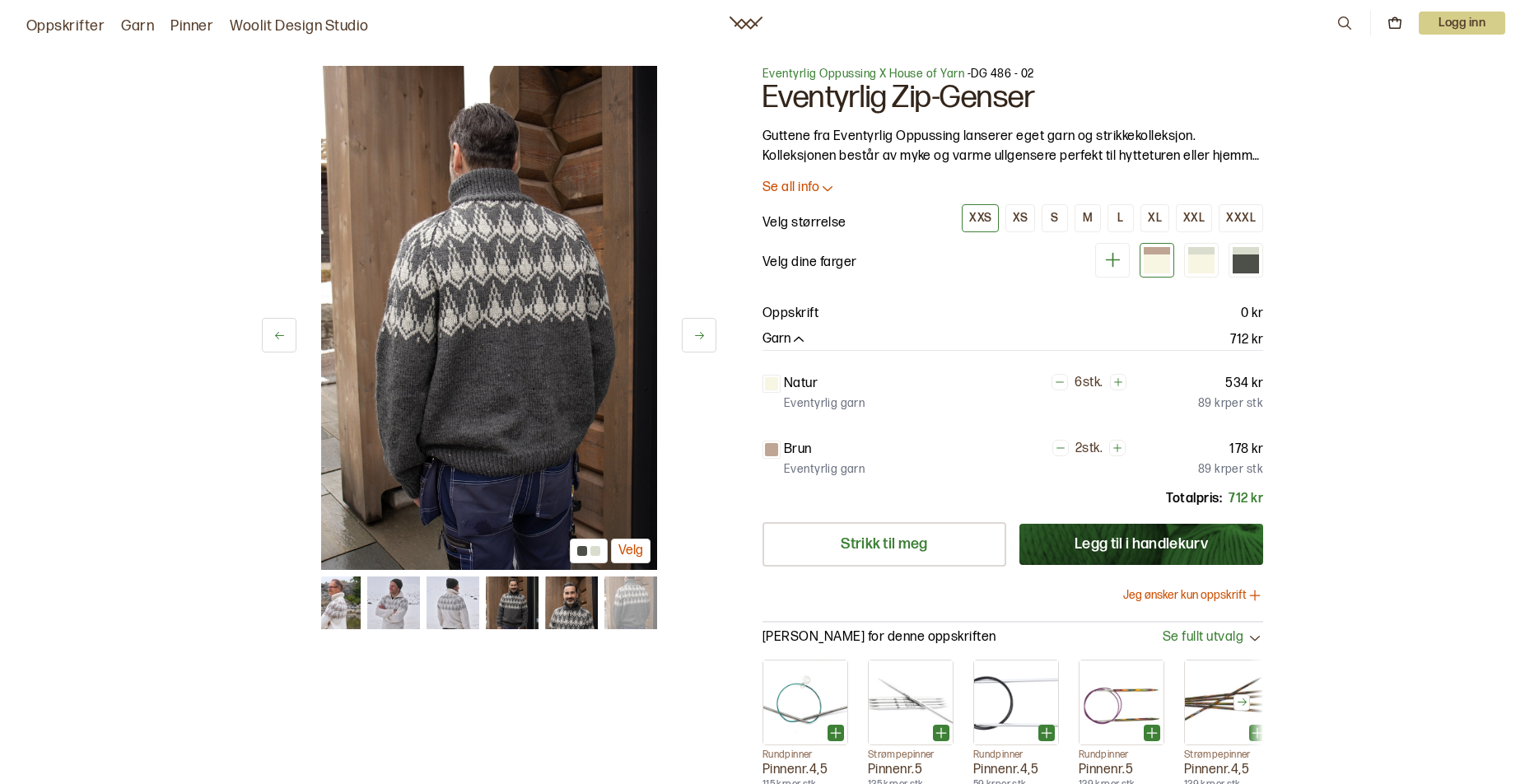
click at [701, 337] on icon at bounding box center [699, 335] width 12 height 12
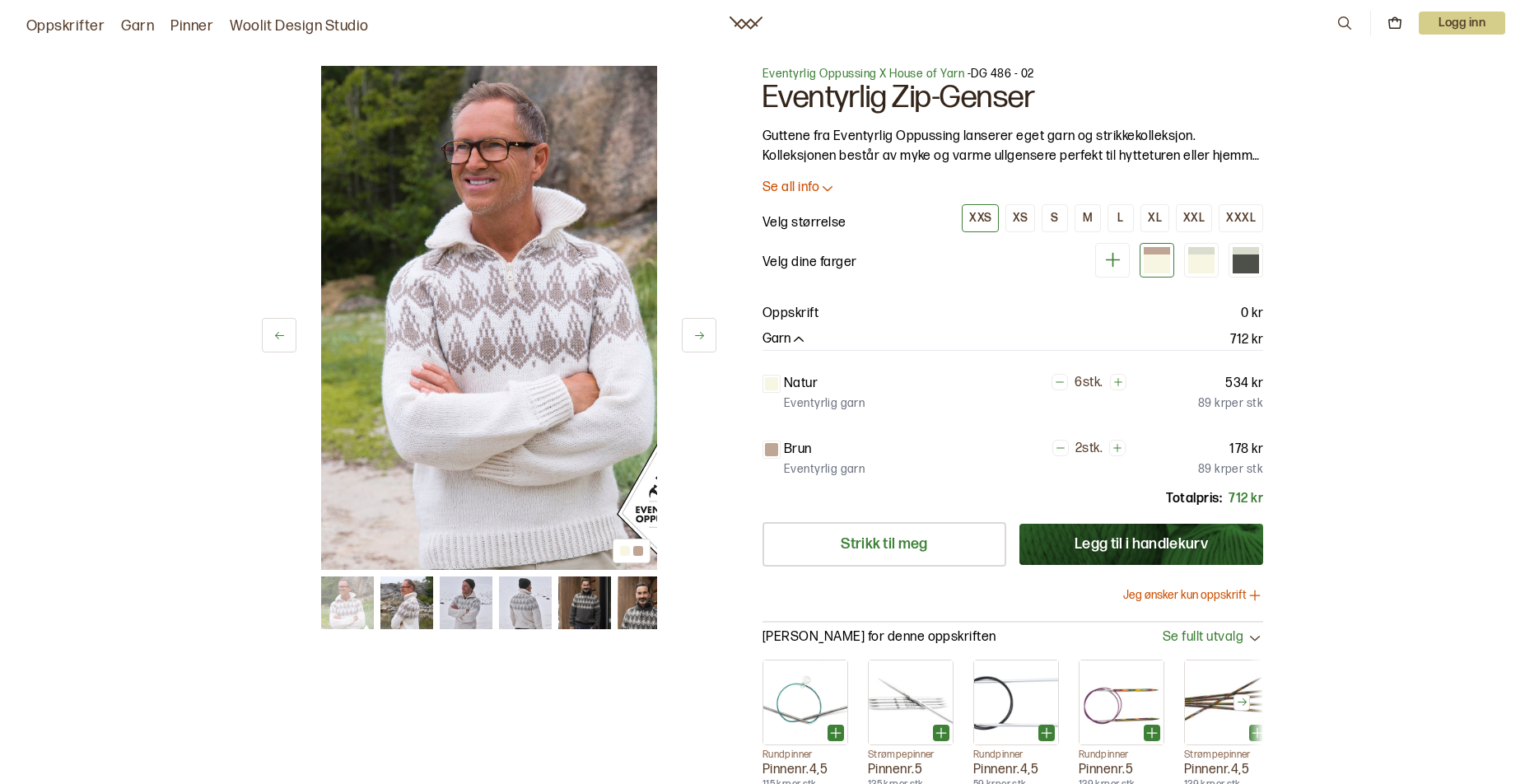
click at [701, 337] on icon at bounding box center [699, 335] width 12 height 12
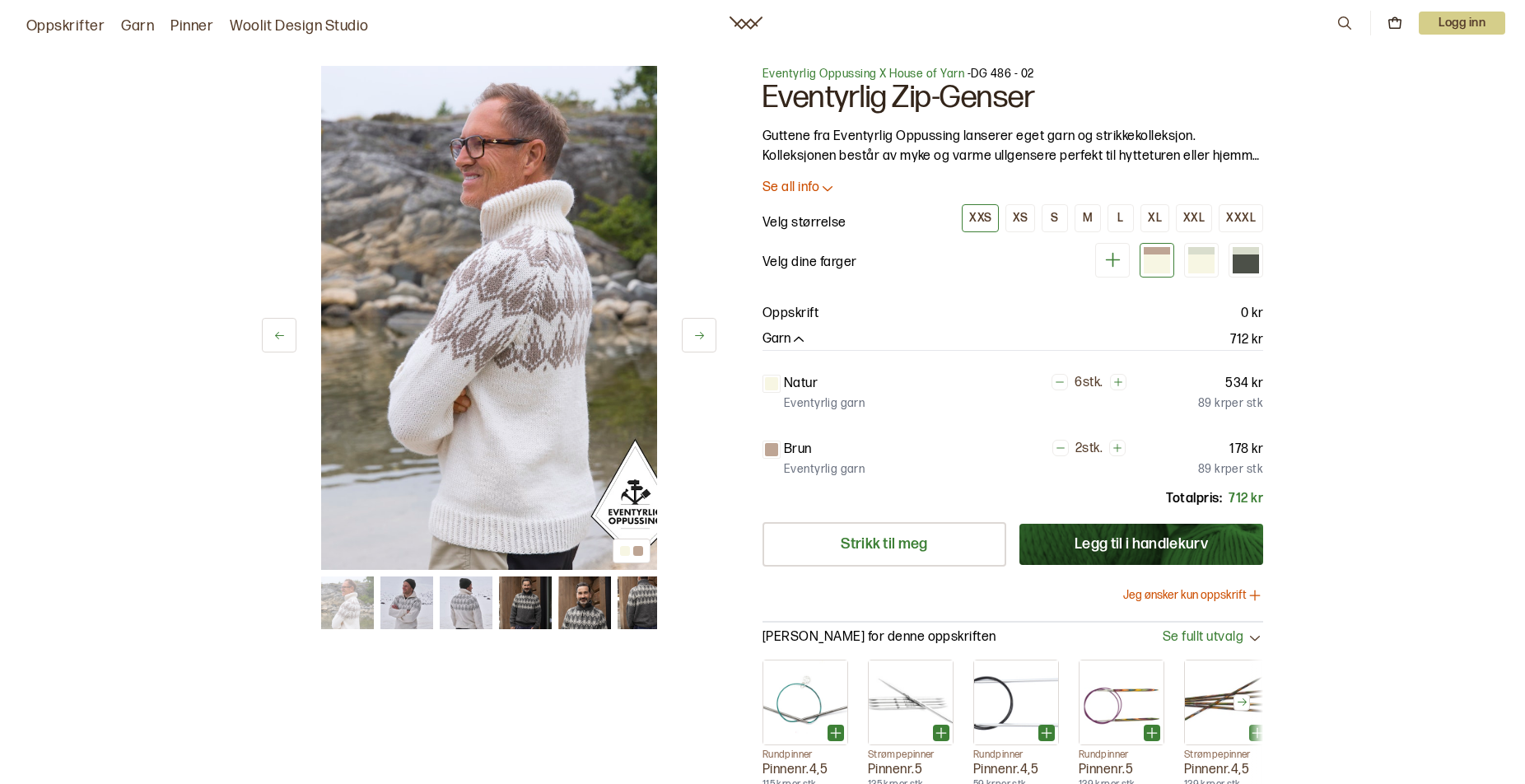
click at [701, 337] on icon at bounding box center [699, 335] width 12 height 12
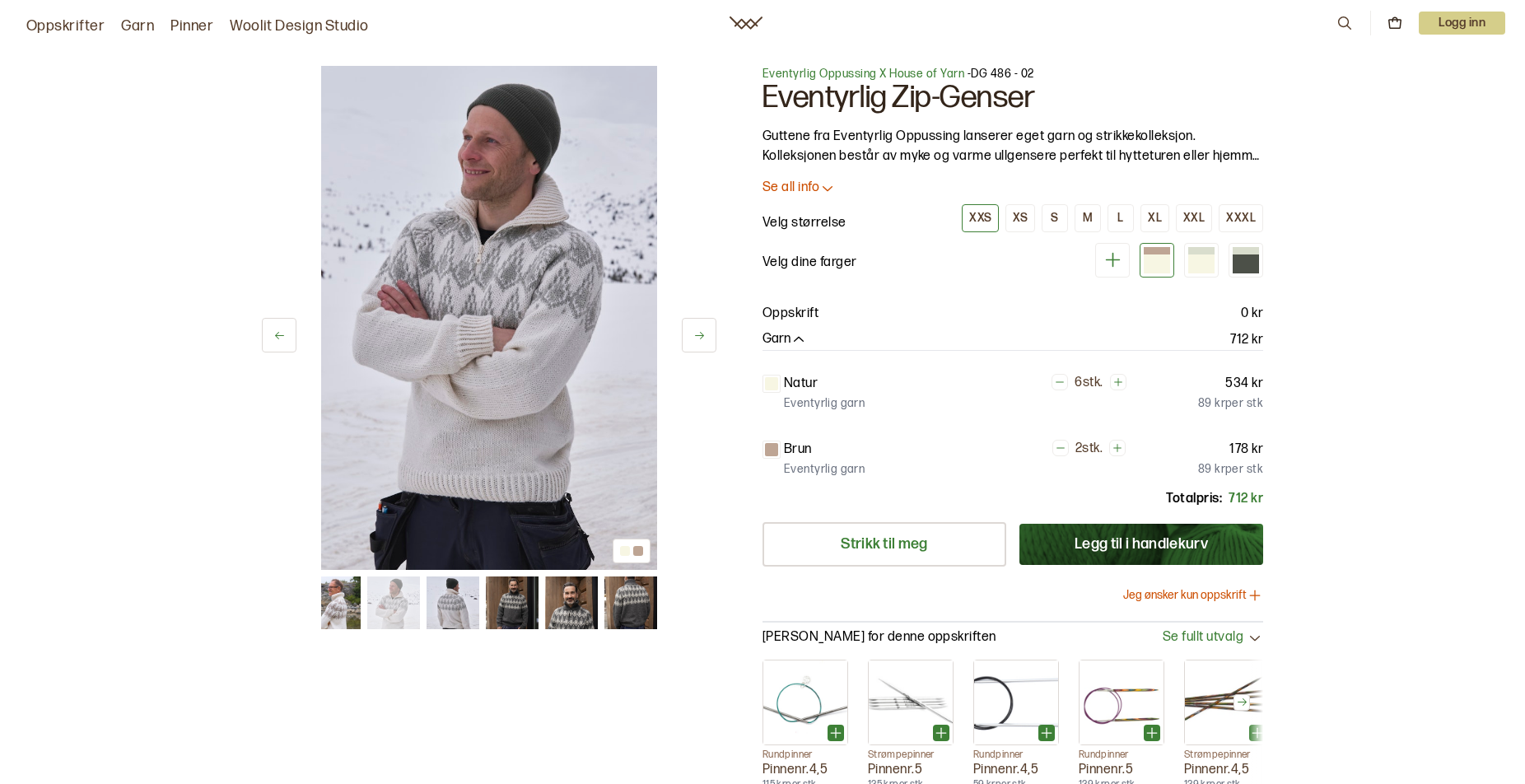
click at [701, 337] on icon at bounding box center [699, 335] width 12 height 12
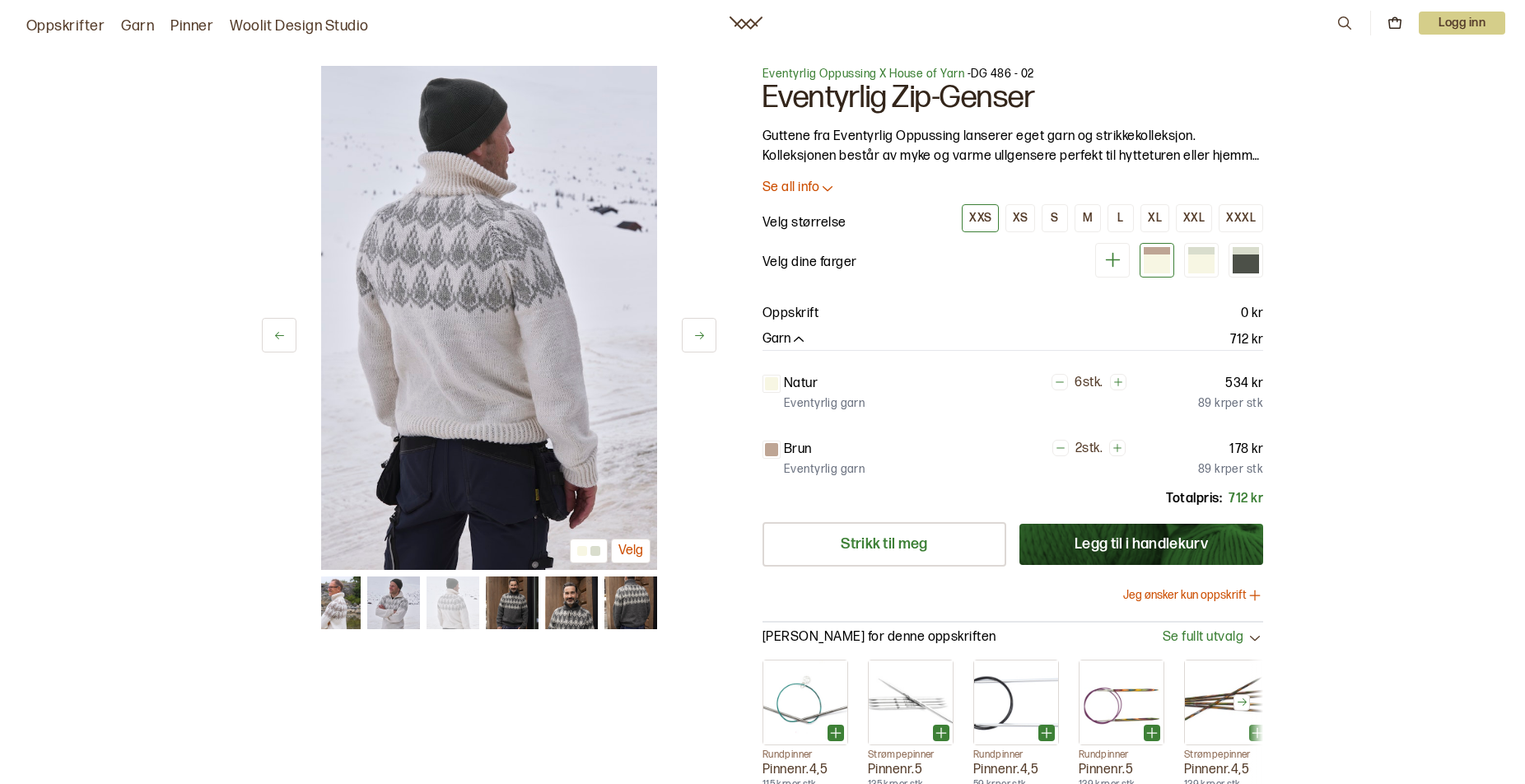
click at [701, 337] on icon at bounding box center [699, 335] width 12 height 12
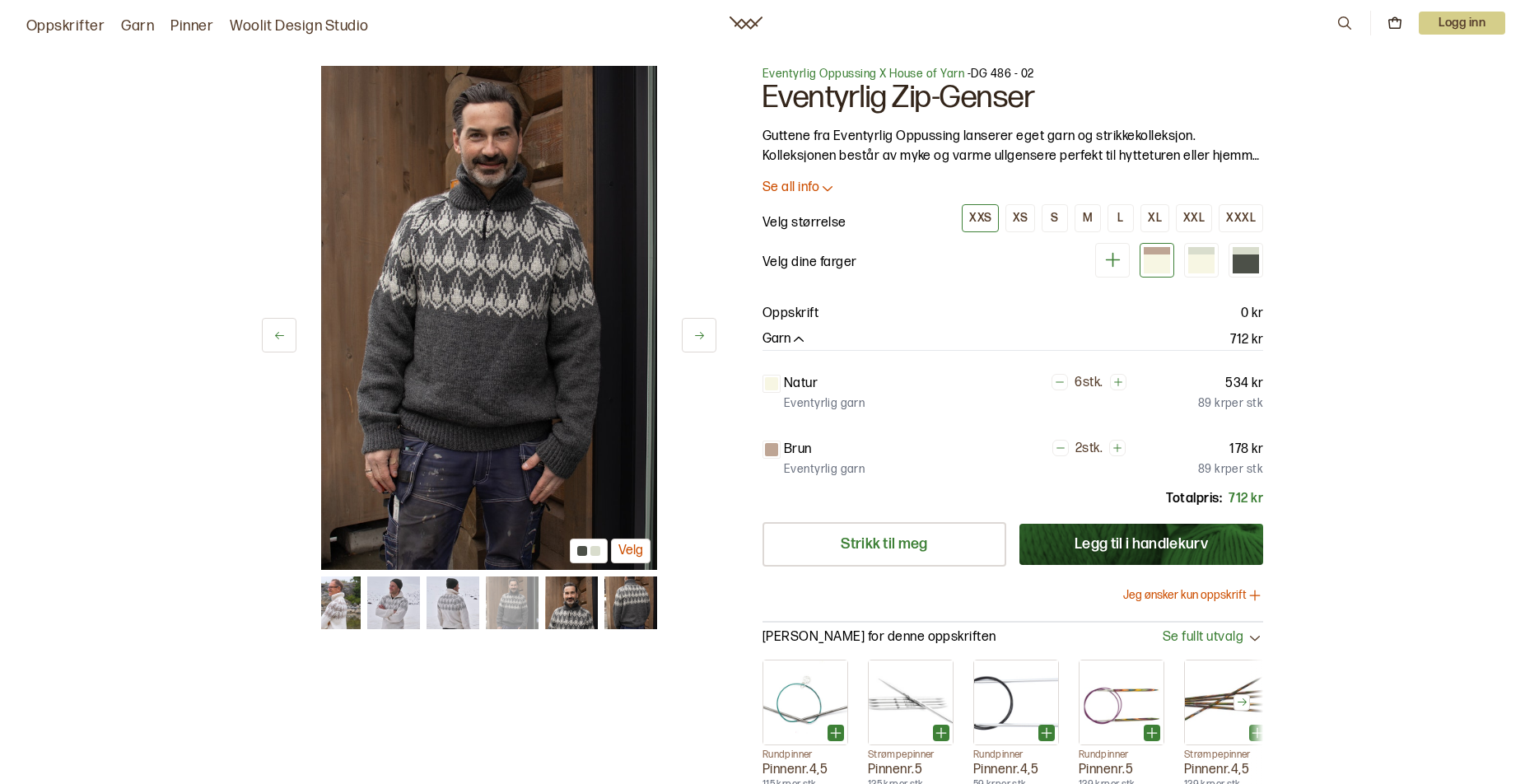
click at [701, 337] on icon at bounding box center [699, 335] width 12 height 12
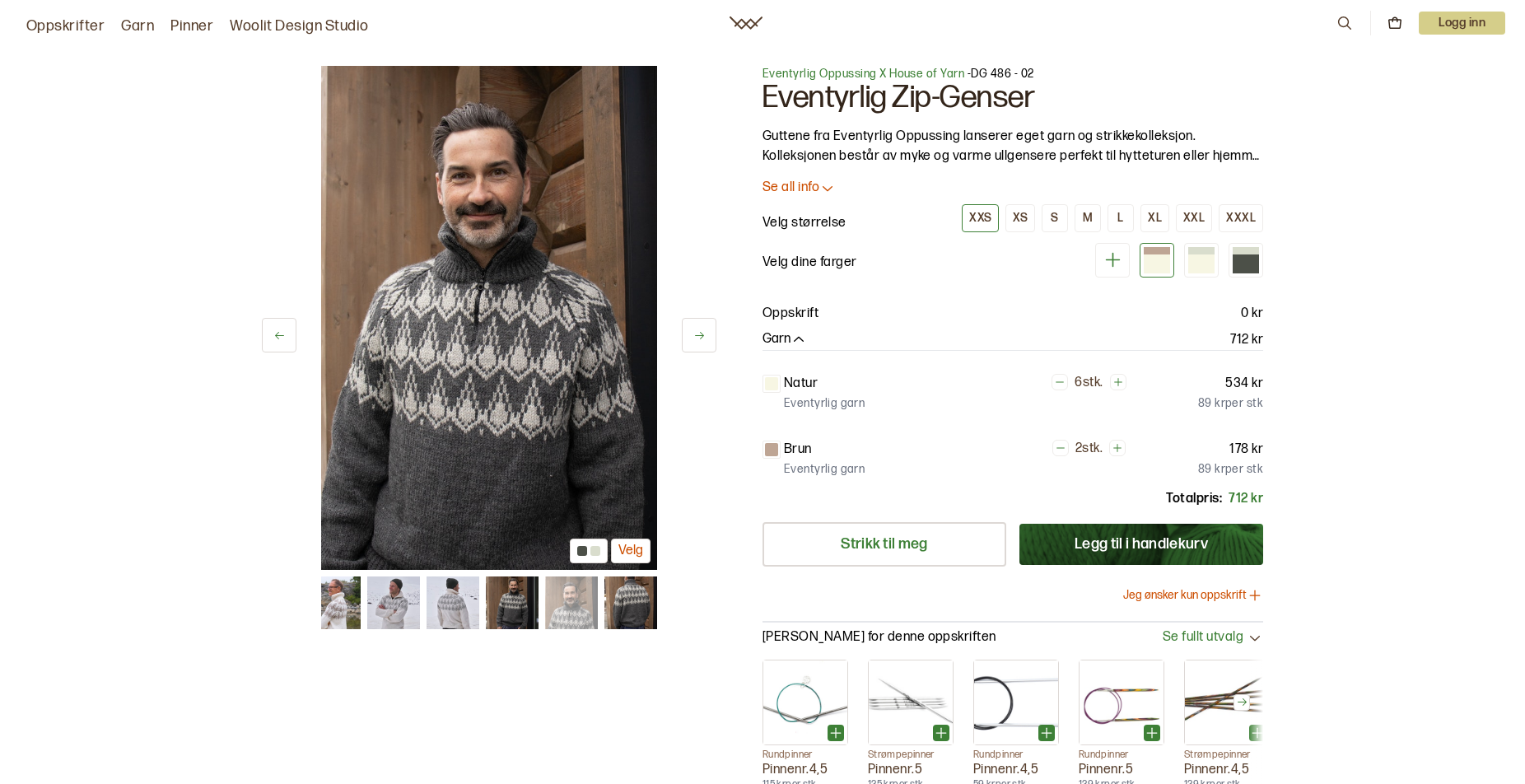
click at [701, 337] on icon at bounding box center [699, 335] width 12 height 12
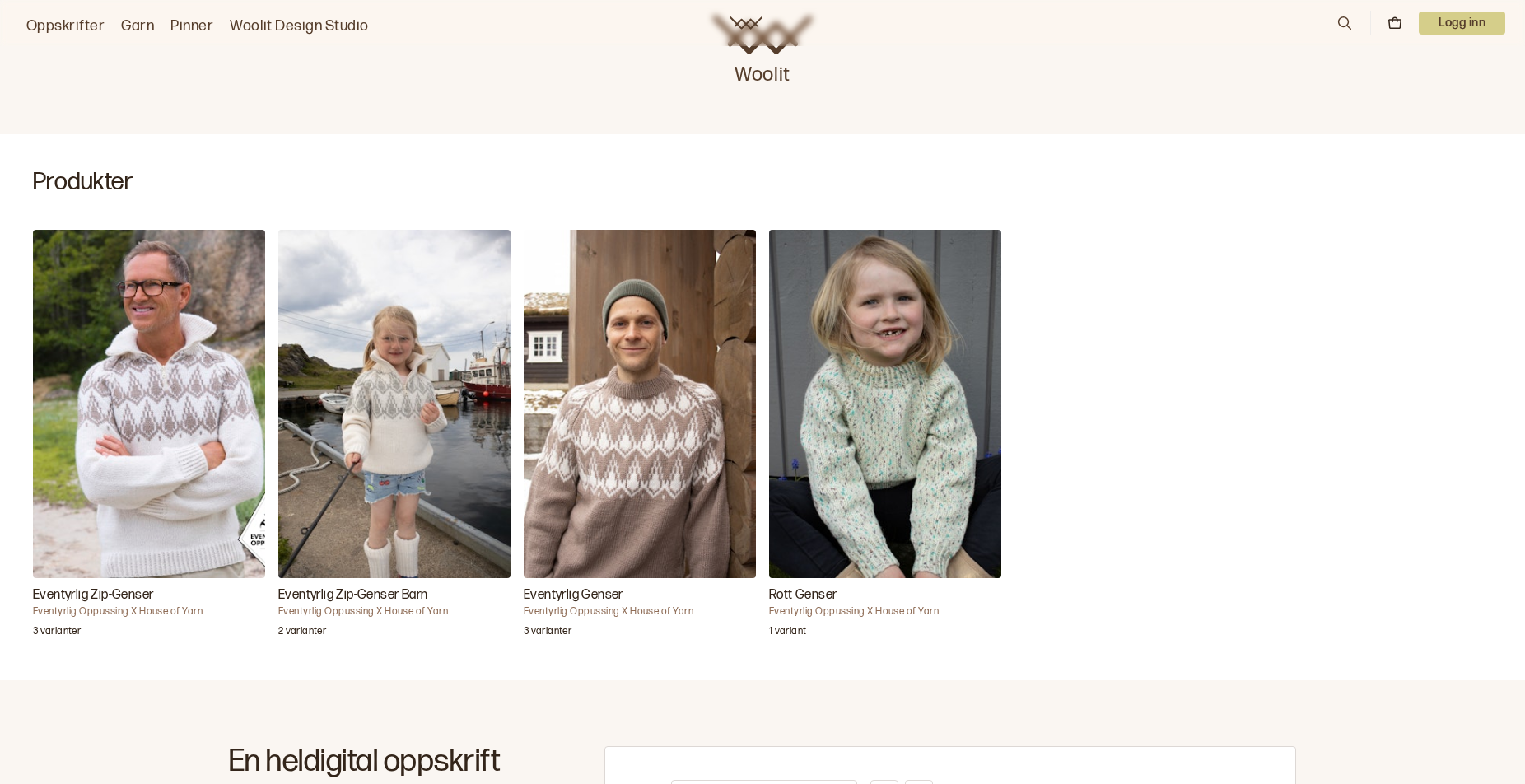
scroll to position [329, 0]
